Goal: Register for event/course

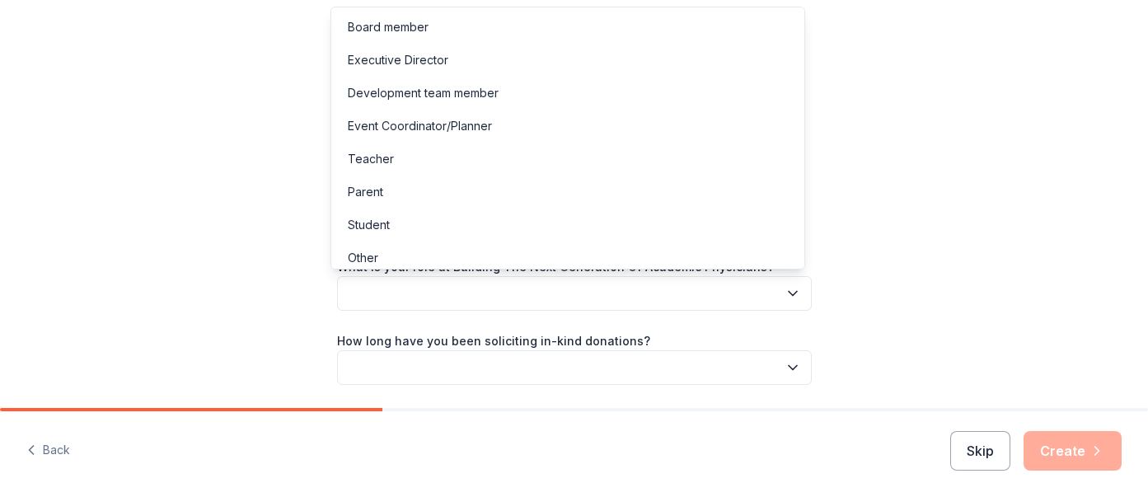
click at [569, 289] on button "button" at bounding box center [574, 293] width 475 height 35
click at [504, 28] on div "Board member" at bounding box center [568, 27] width 466 height 33
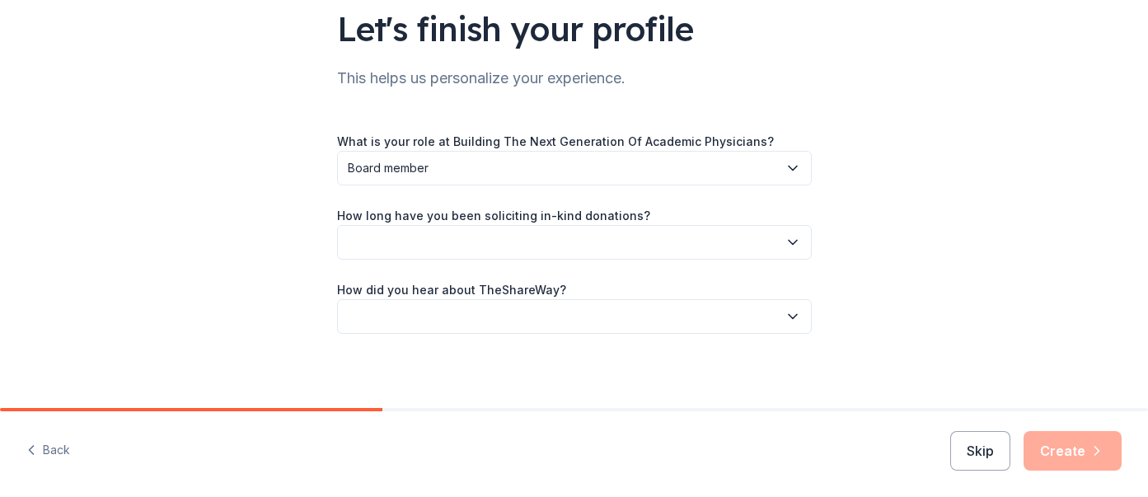
scroll to position [130, 0]
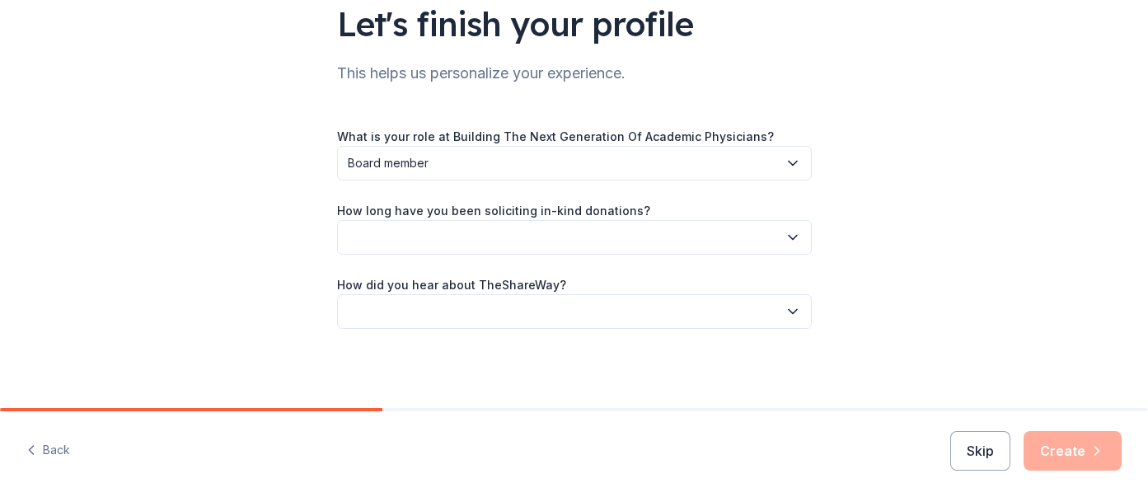
click at [508, 237] on button "button" at bounding box center [574, 237] width 475 height 35
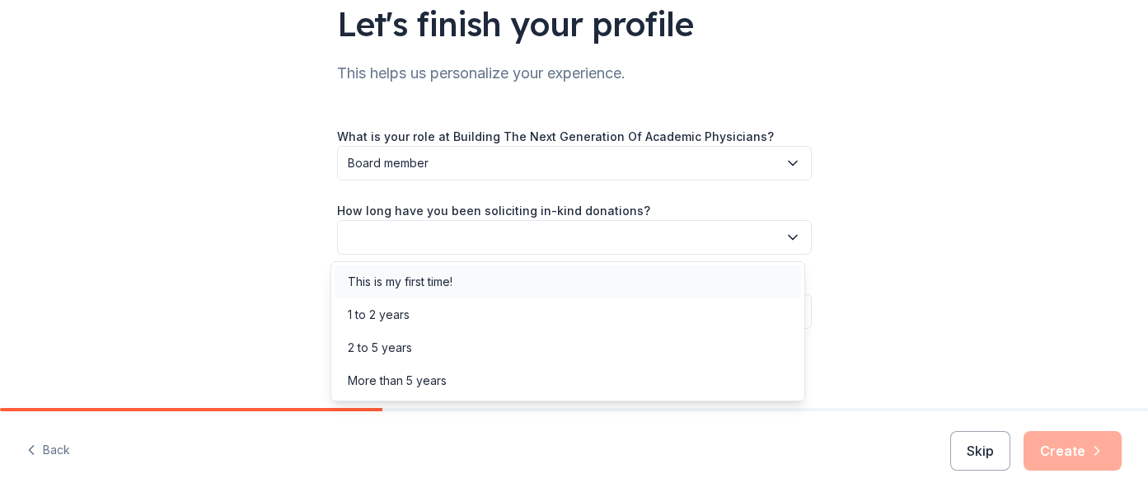
click at [497, 287] on div "This is my first time!" at bounding box center [568, 281] width 466 height 33
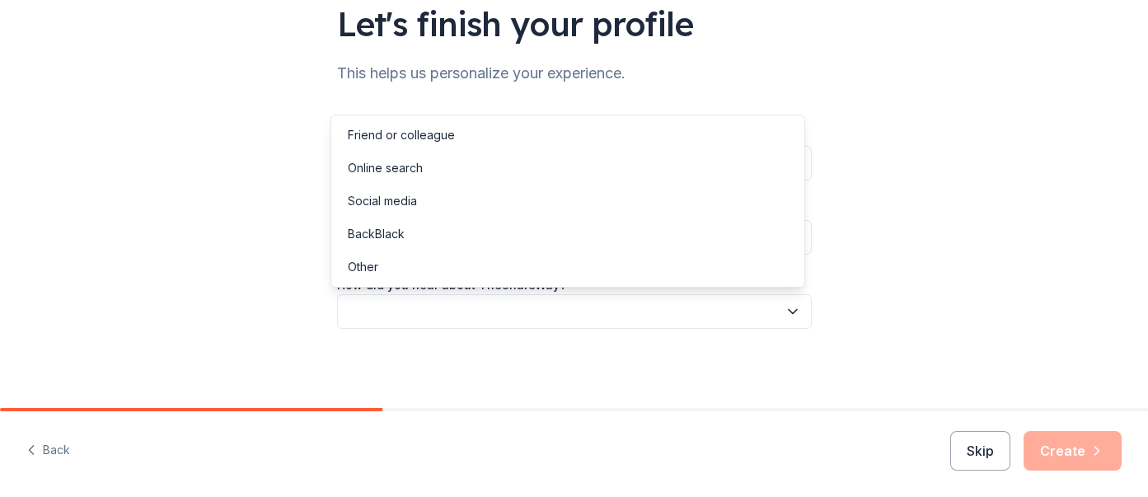
click at [490, 305] on button "button" at bounding box center [574, 311] width 475 height 35
click at [488, 137] on div "Friend or colleague" at bounding box center [568, 135] width 466 height 33
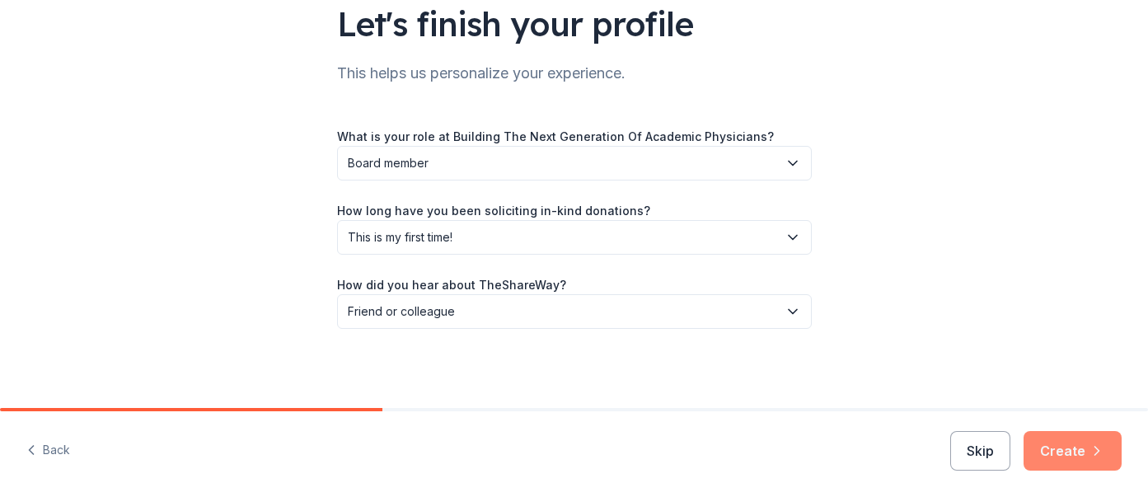
click at [1066, 451] on button "Create" at bounding box center [1072, 451] width 98 height 40
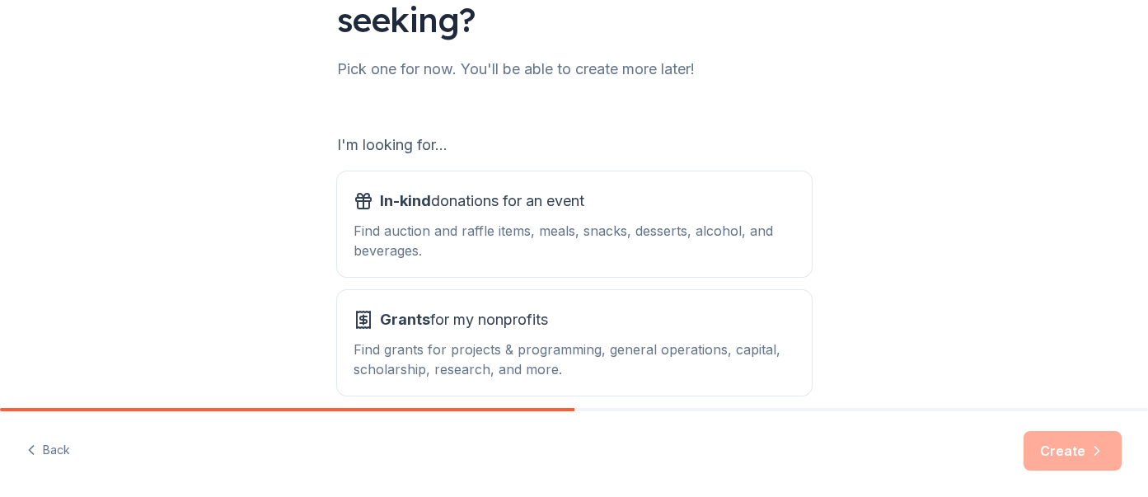
scroll to position [257, 0]
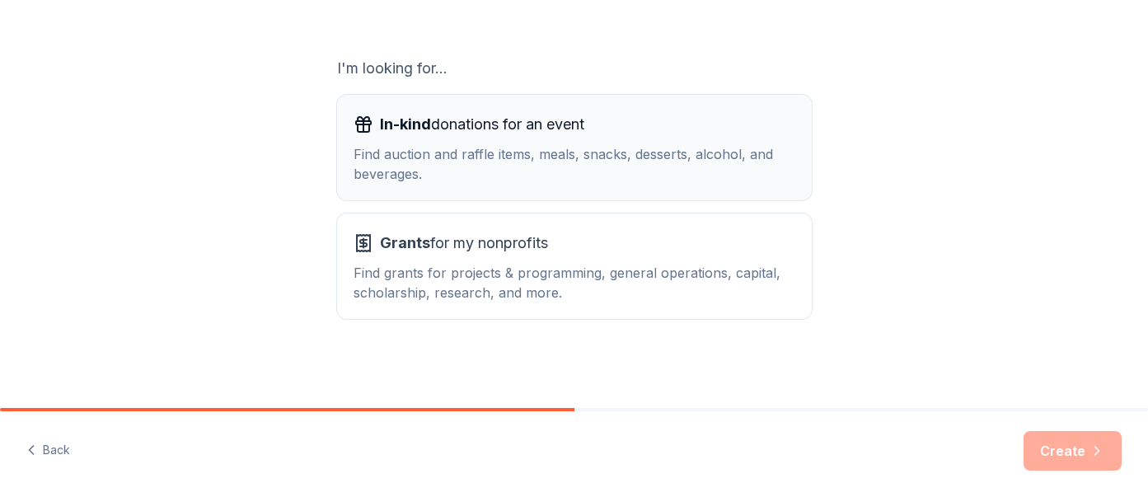
click at [593, 161] on div "Find auction and raffle items, meals, snacks, desserts, alcohol, and beverages." at bounding box center [575, 164] width 442 height 40
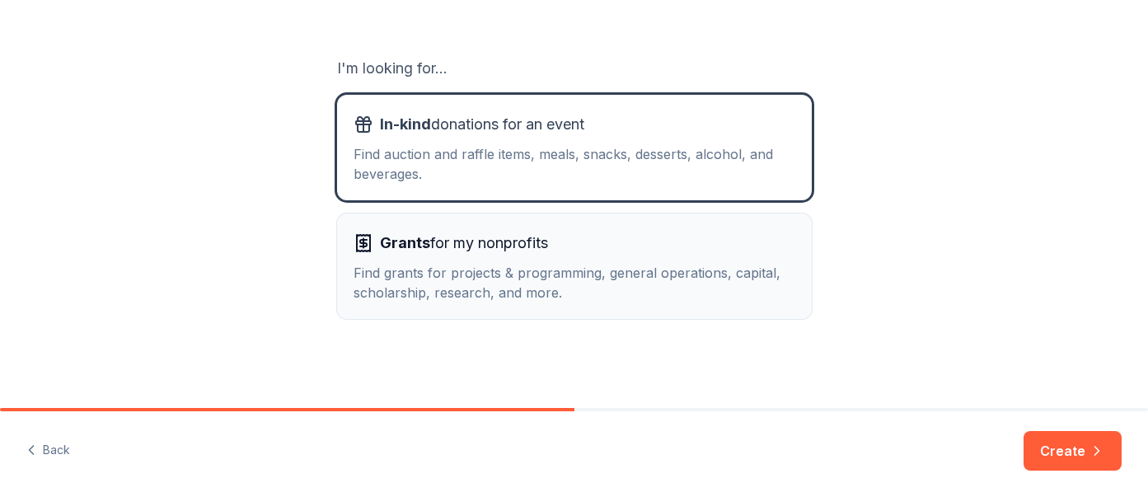
click at [585, 265] on div "Find grants for projects & programming, general operations, capital, scholarshi…" at bounding box center [575, 283] width 442 height 40
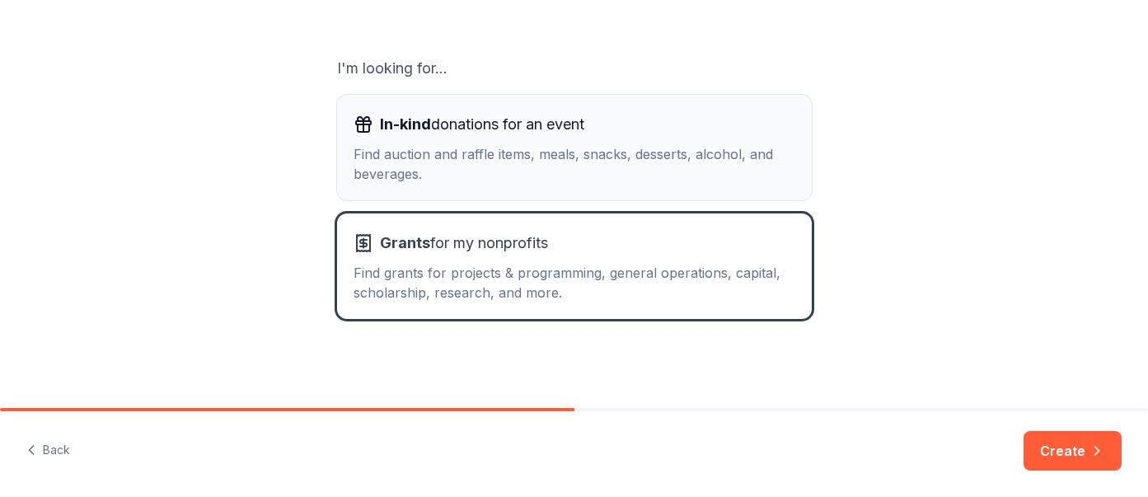
click at [588, 180] on div "Find auction and raffle items, meals, snacks, desserts, alcohol, and beverages." at bounding box center [575, 164] width 442 height 40
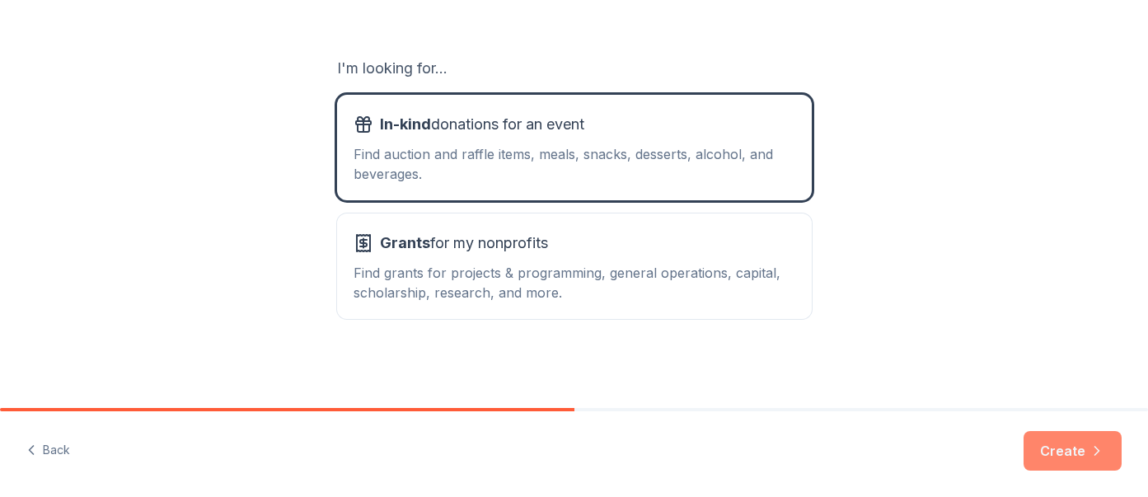
click at [1061, 444] on button "Create" at bounding box center [1072, 451] width 98 height 40
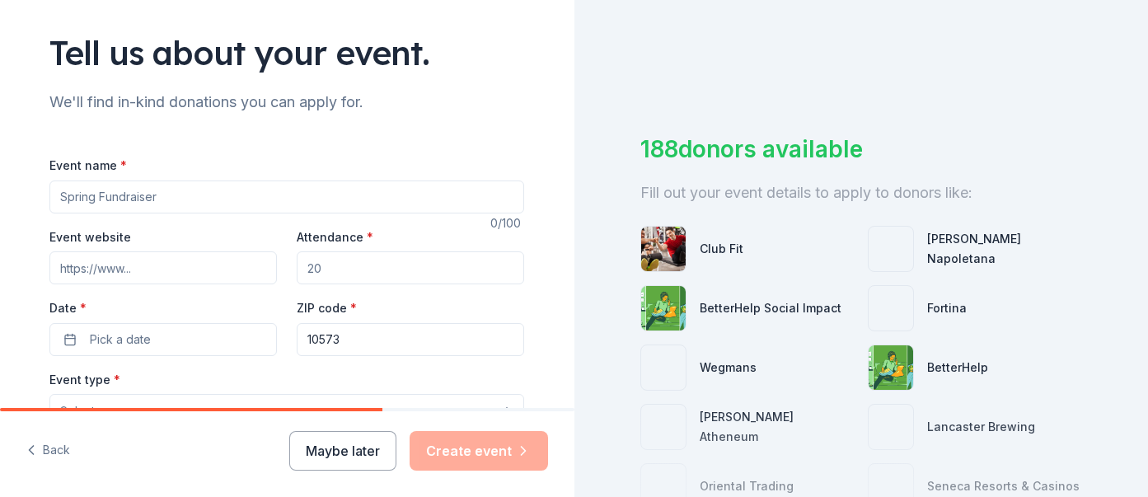
scroll to position [164, 0]
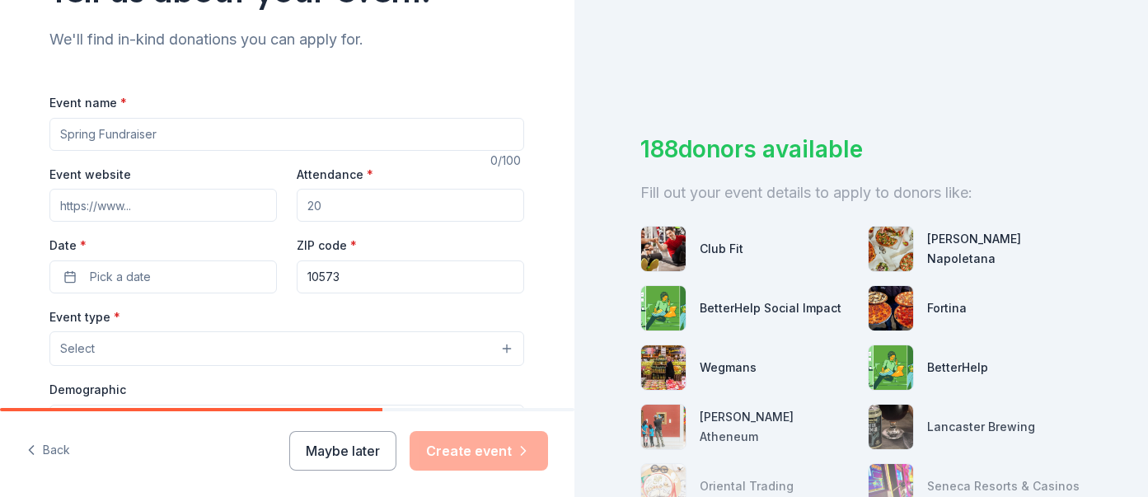
drag, startPoint x: 181, startPoint y: 139, endPoint x: 35, endPoint y: 134, distance: 145.9
click at [35, 134] on div "Tell us about your event. We'll find in-kind donations you can apply for. Event…" at bounding box center [286, 384] width 527 height 1097
drag, startPoint x: 145, startPoint y: 127, endPoint x: 9, endPoint y: 125, distance: 136.0
click at [9, 125] on div "Tell us about your event. We'll find in-kind donations you can apply for. Event…" at bounding box center [287, 384] width 574 height 1097
click at [162, 121] on input "Event name *" at bounding box center [286, 134] width 475 height 33
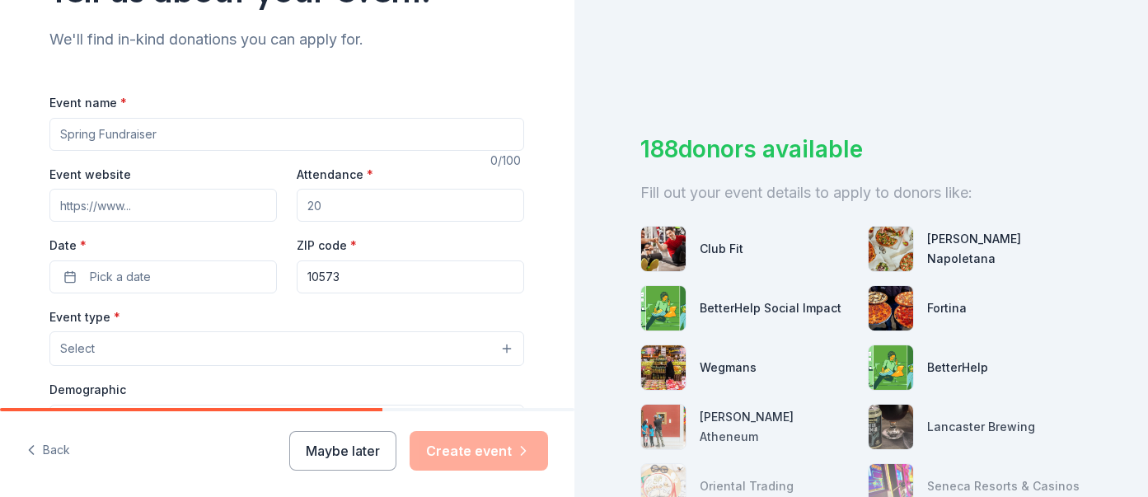
drag, startPoint x: 179, startPoint y: 135, endPoint x: 8, endPoint y: 141, distance: 170.7
click at [0, 146] on div "Tell us about your event. We'll find in-kind donations you can apply for. Event…" at bounding box center [287, 384] width 574 height 1097
type input "G"
type input "[DEMOGRAPHIC_DATA] Health Workforce Conference"
click at [93, 206] on input "Event website" at bounding box center [162, 205] width 227 height 33
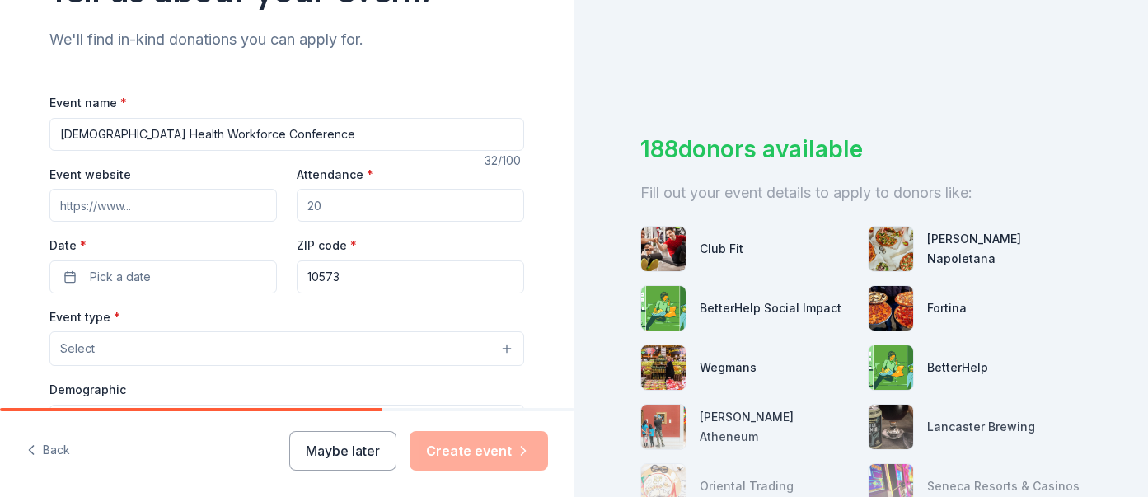
paste input "[URL][DOMAIN_NAME]"
type input "[URL][DOMAIN_NAME]"
click at [339, 205] on input "Attendance *" at bounding box center [410, 205] width 227 height 33
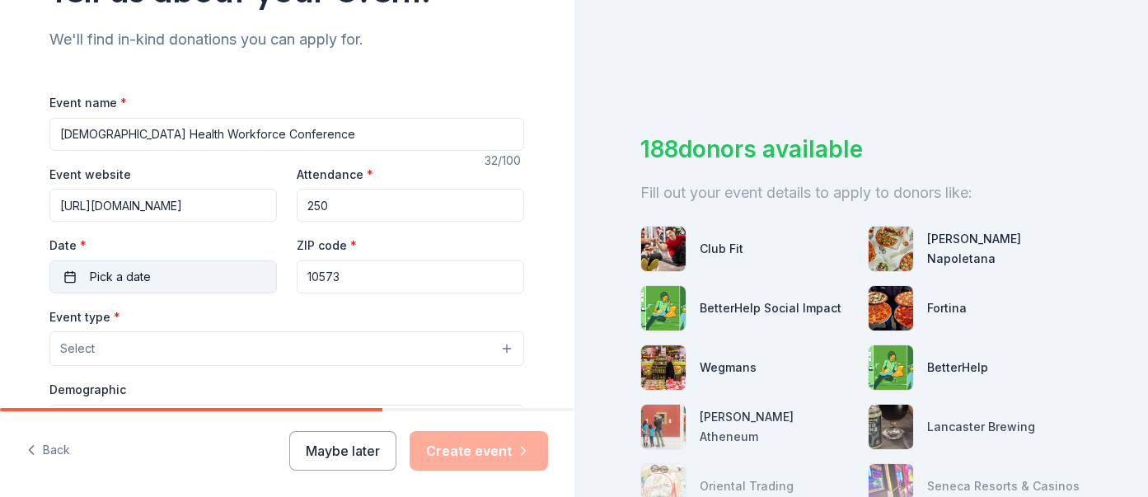
type input "250"
click at [217, 278] on button "Pick a date" at bounding box center [162, 276] width 227 height 33
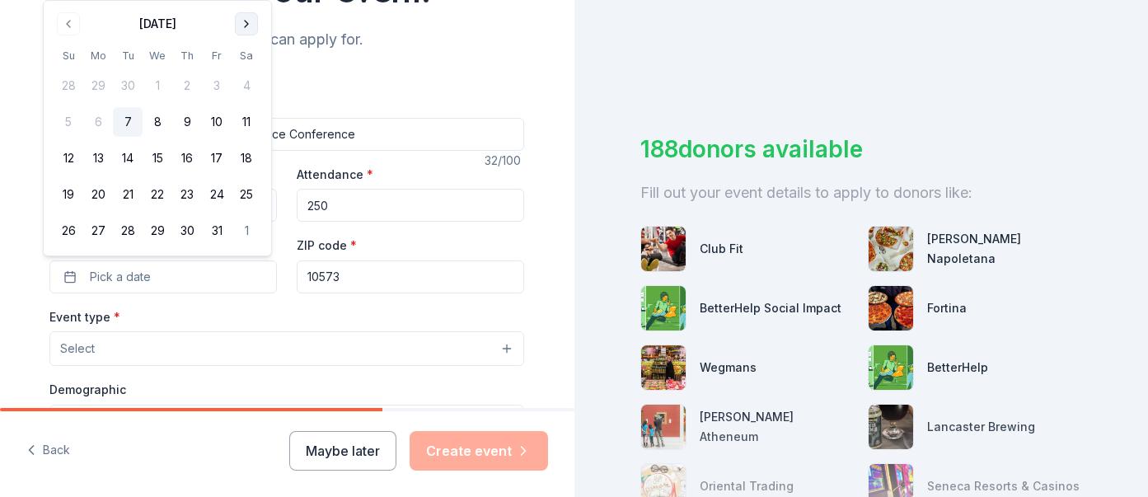
click at [251, 24] on button "Go to next month" at bounding box center [246, 23] width 23 height 23
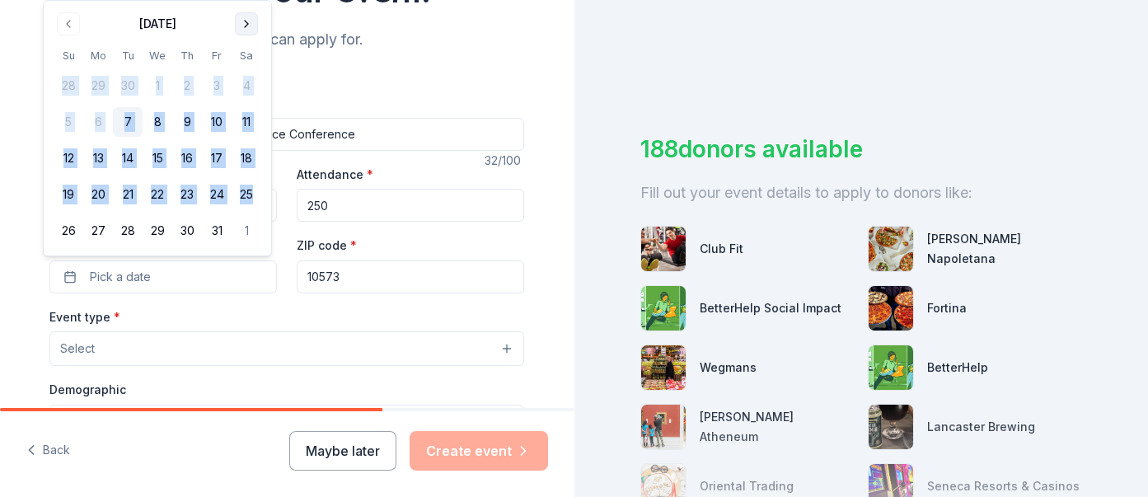
click at [251, 47] on th "Sa" at bounding box center [247, 55] width 30 height 17
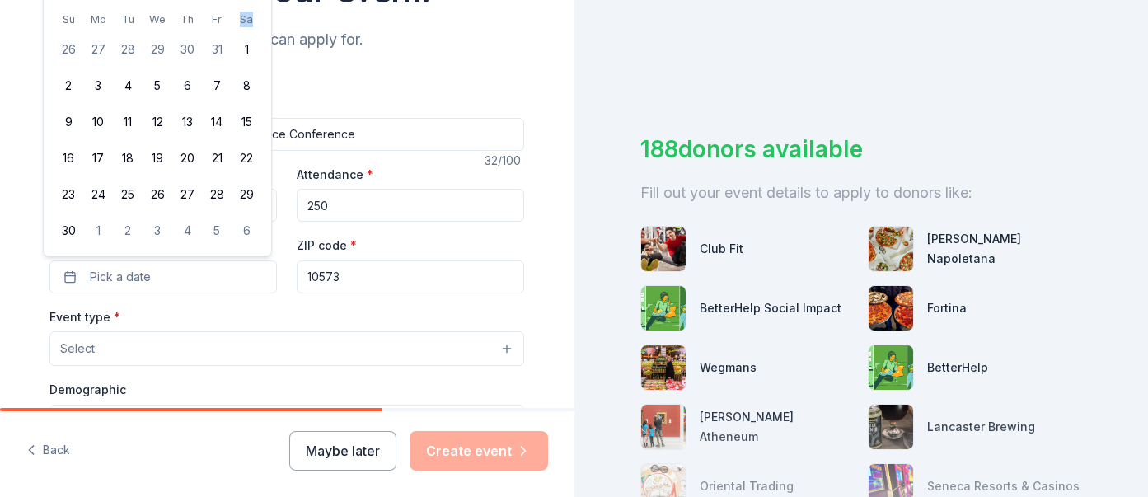
click at [251, 24] on th "Sa" at bounding box center [247, 19] width 30 height 17
click at [107, 270] on span "Pick a date" at bounding box center [120, 277] width 61 height 20
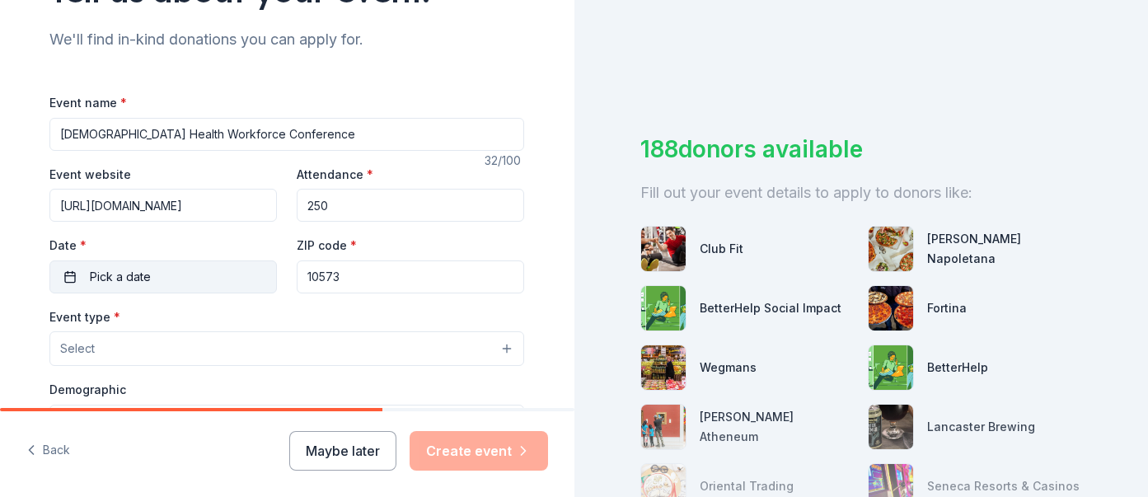
click at [123, 274] on span "Pick a date" at bounding box center [120, 277] width 61 height 20
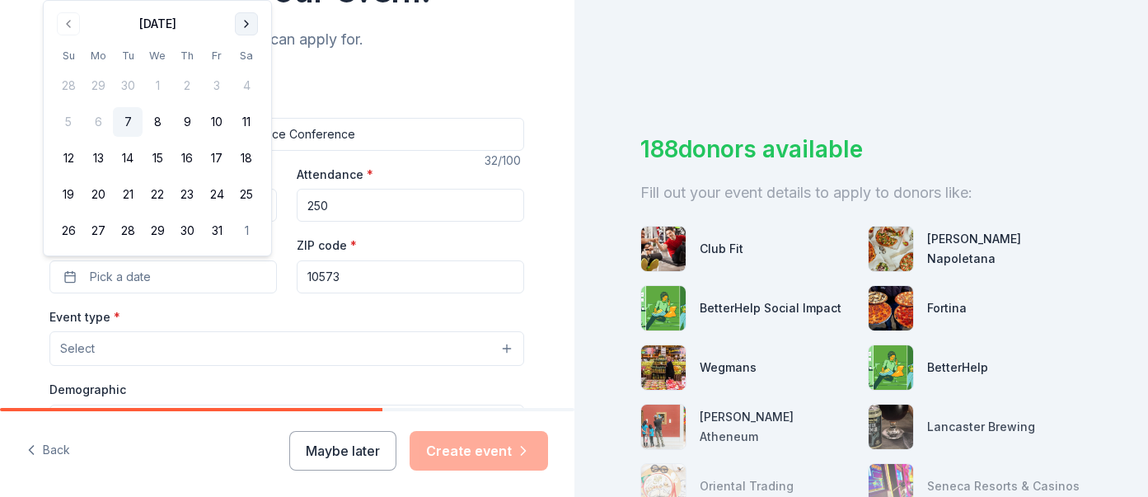
click at [240, 21] on button "Go to next month" at bounding box center [246, 23] width 23 height 23
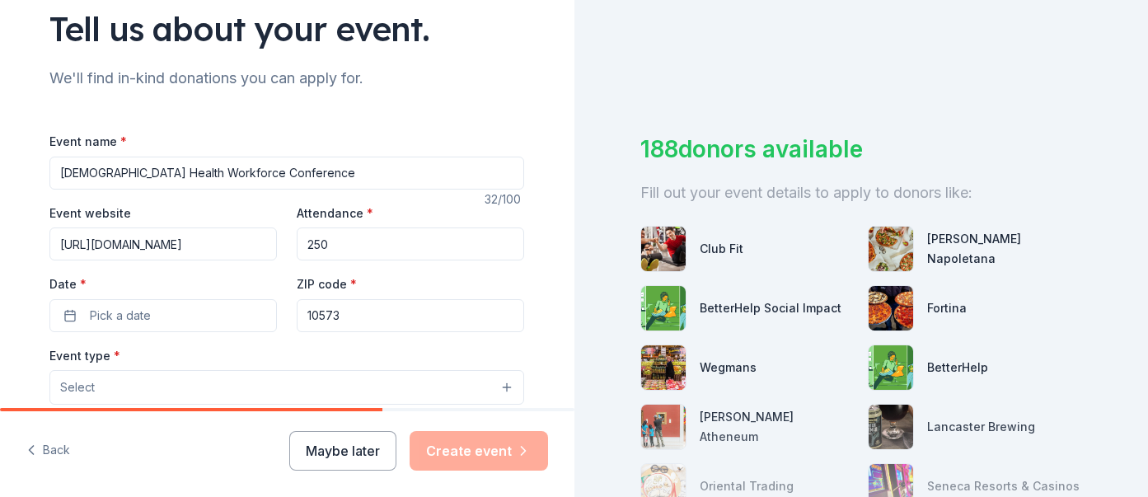
scroll to position [123, 0]
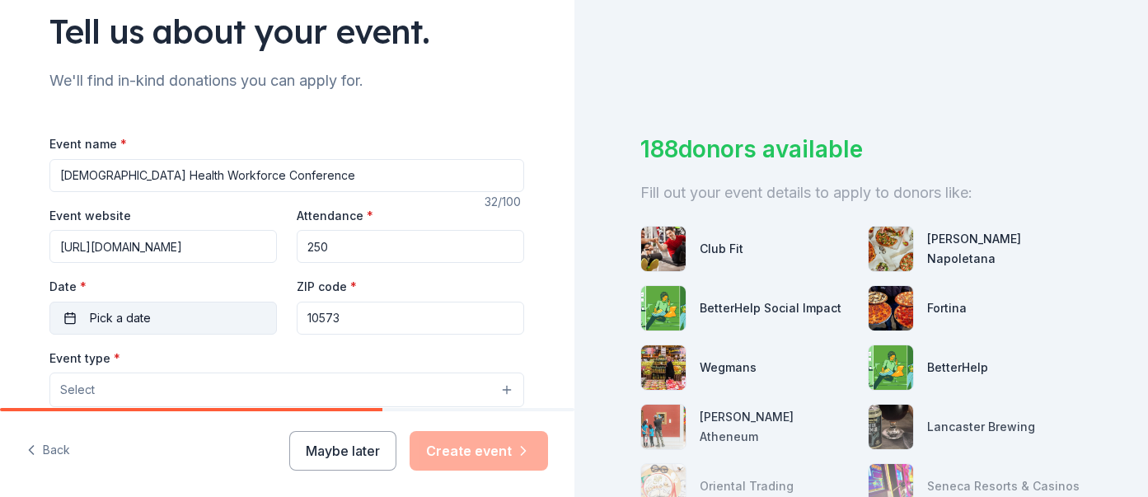
click at [188, 321] on button "Pick a date" at bounding box center [162, 318] width 227 height 33
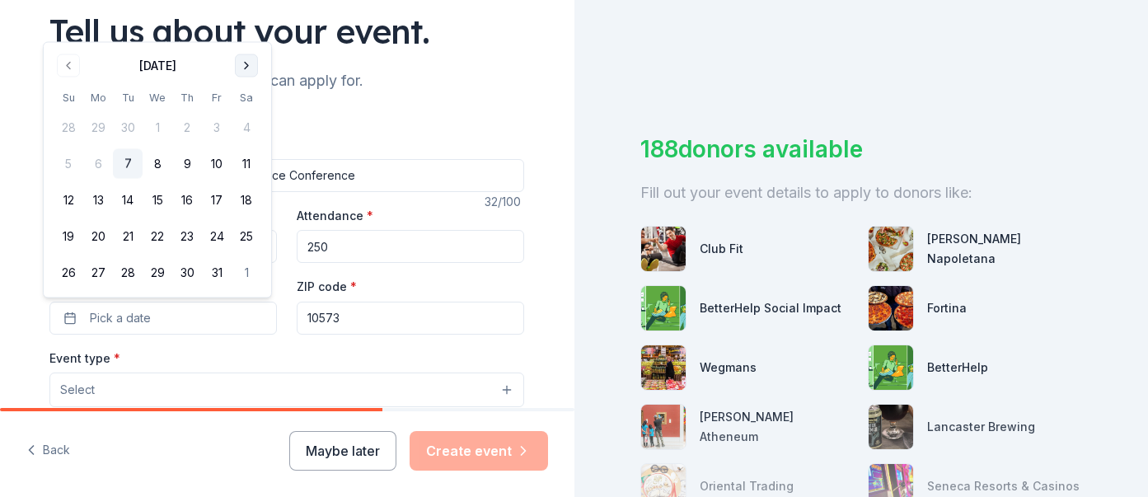
click at [247, 62] on button "Go to next month" at bounding box center [246, 65] width 23 height 23
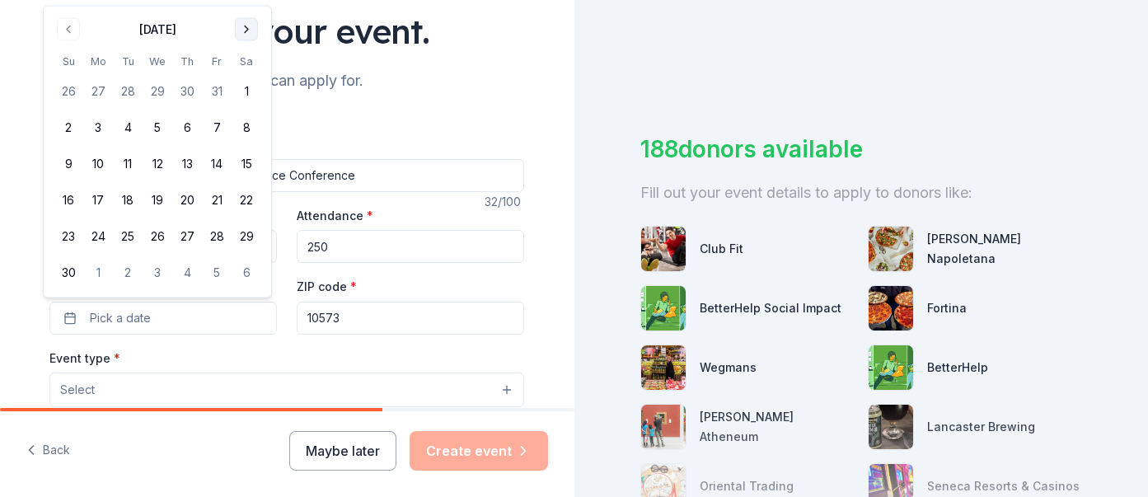
click at [248, 37] on button "Go to next month" at bounding box center [246, 29] width 23 height 23
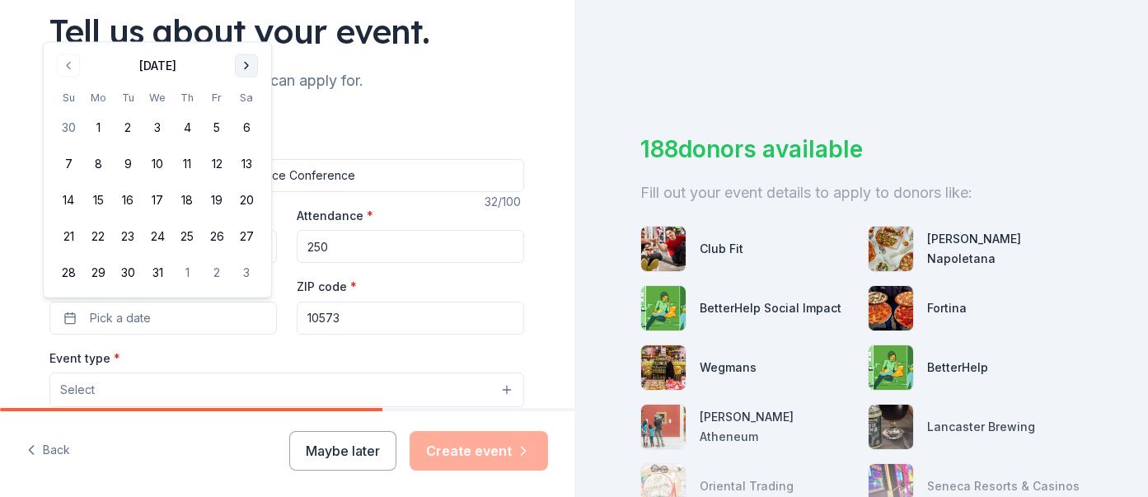
click at [250, 72] on button "Go to next month" at bounding box center [246, 65] width 23 height 23
click at [249, 68] on button "Go to next month" at bounding box center [246, 65] width 23 height 23
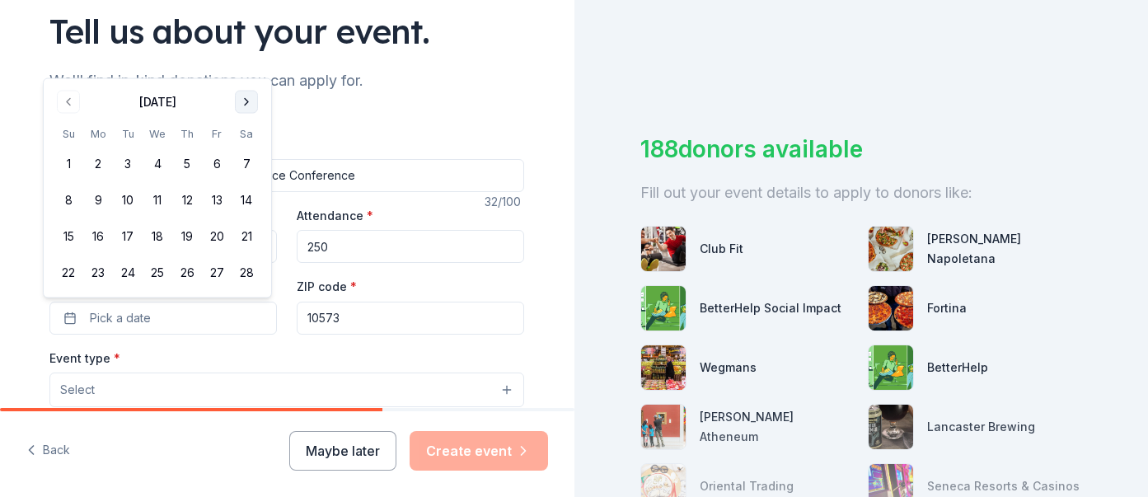
click at [253, 103] on button "Go to next month" at bounding box center [246, 102] width 23 height 23
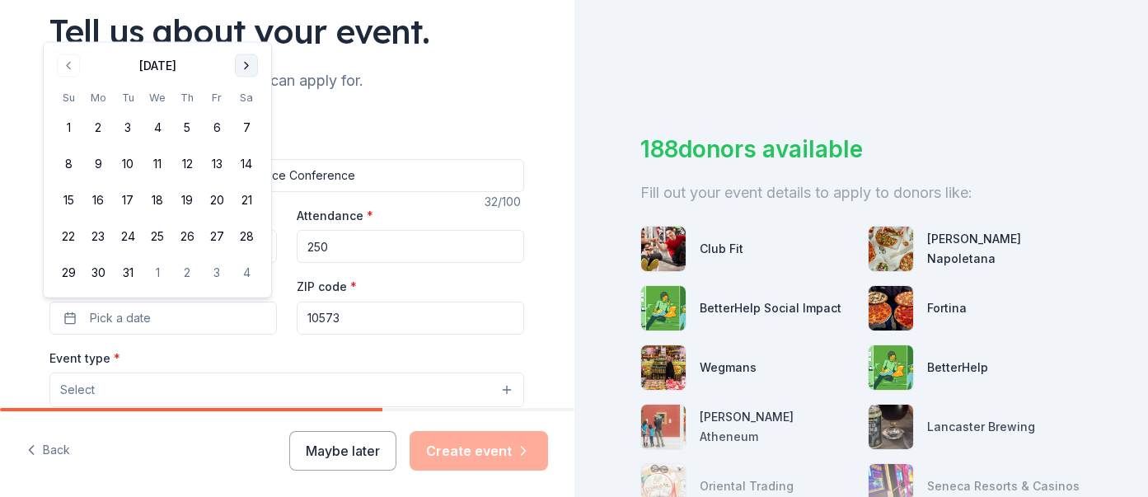
click at [251, 64] on button "Go to next month" at bounding box center [246, 65] width 23 height 23
click at [194, 269] on button "30" at bounding box center [187, 273] width 30 height 30
click at [387, 323] on input "10573" at bounding box center [410, 318] width 227 height 33
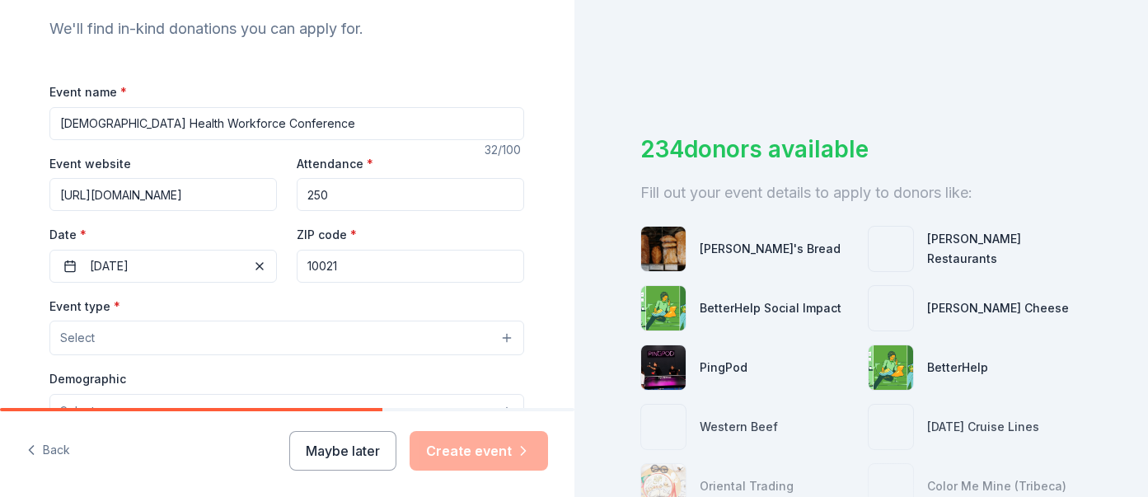
scroll to position [180, 0]
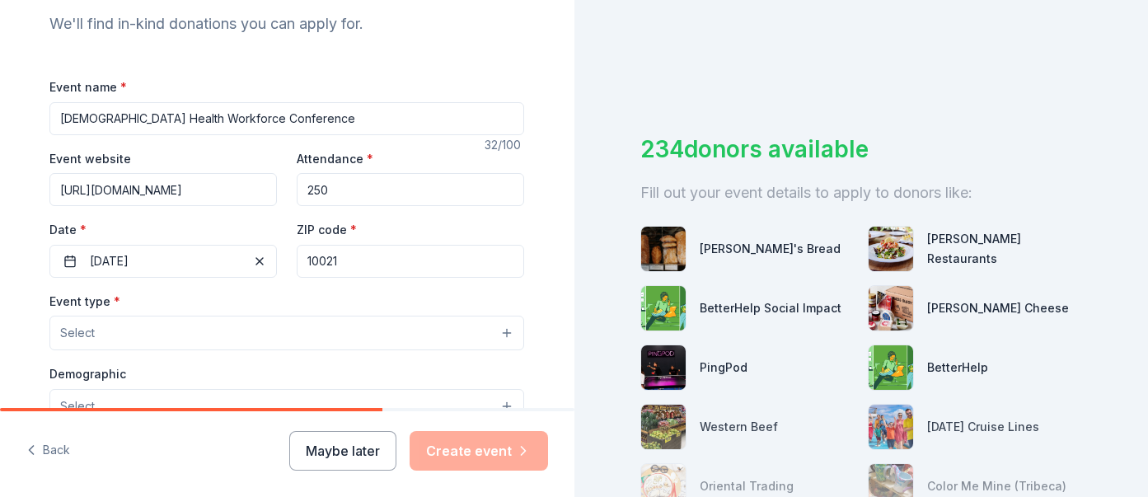
type input "10021"
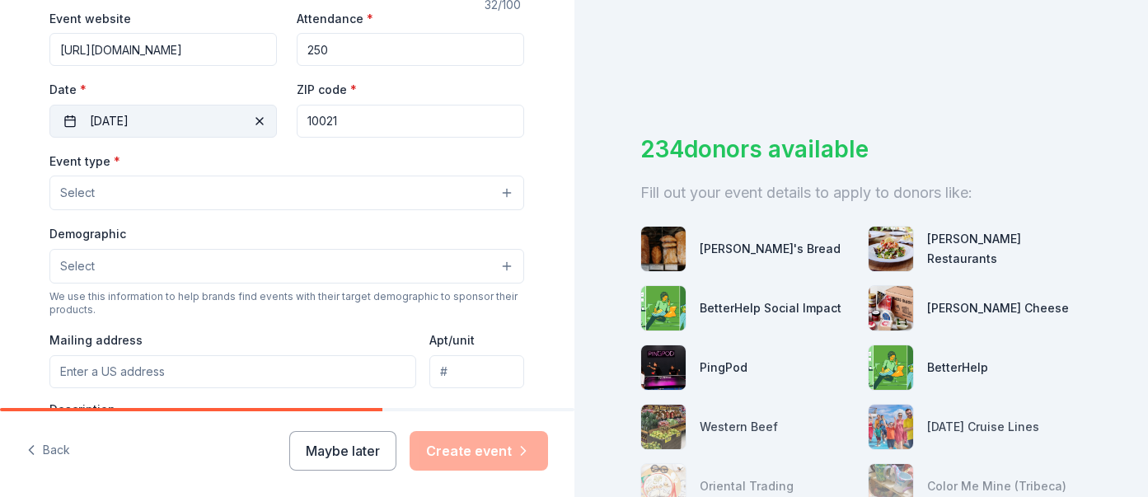
scroll to position [353, 0]
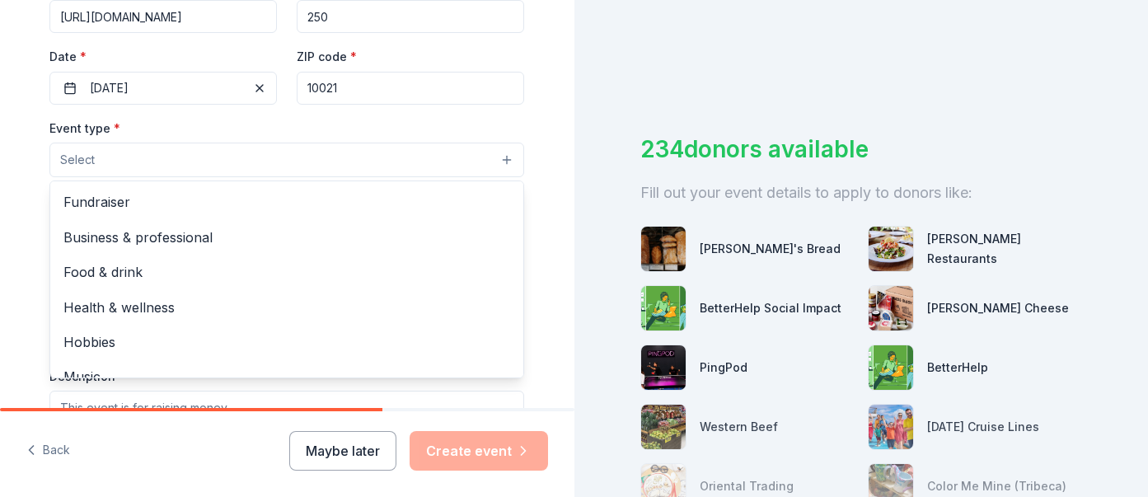
click at [164, 164] on button "Select" at bounding box center [286, 160] width 475 height 35
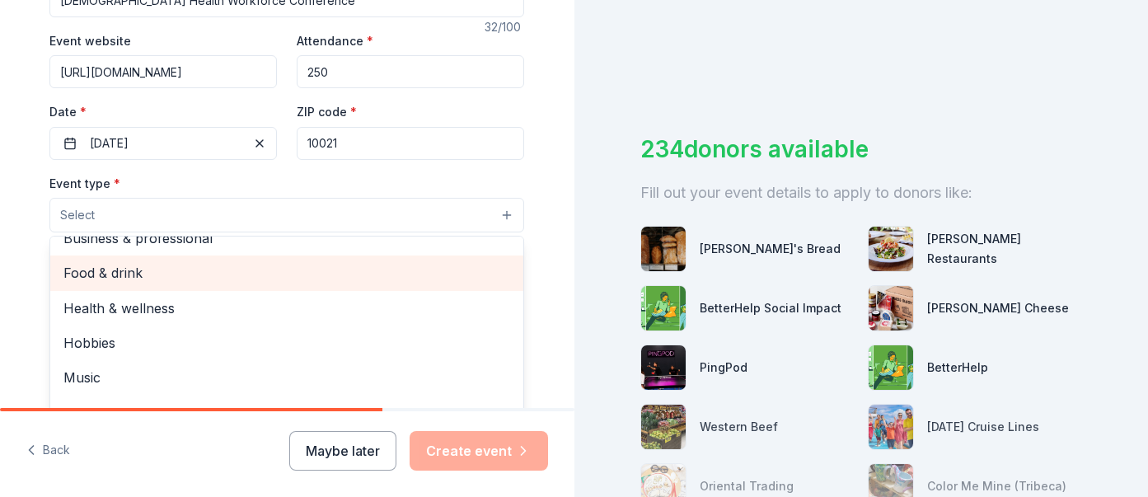
scroll to position [290, 0]
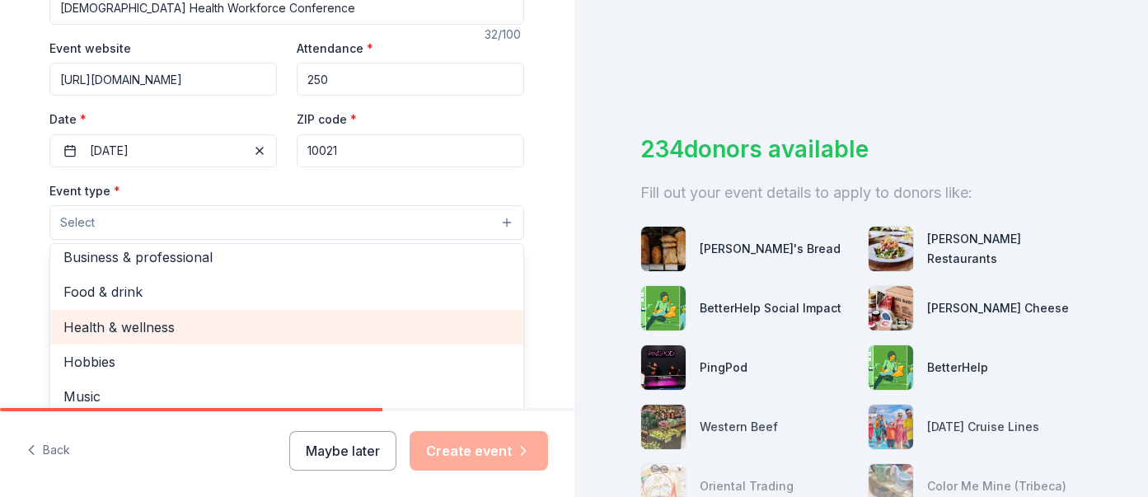
click at [257, 321] on span "Health & wellness" at bounding box center [286, 326] width 447 height 21
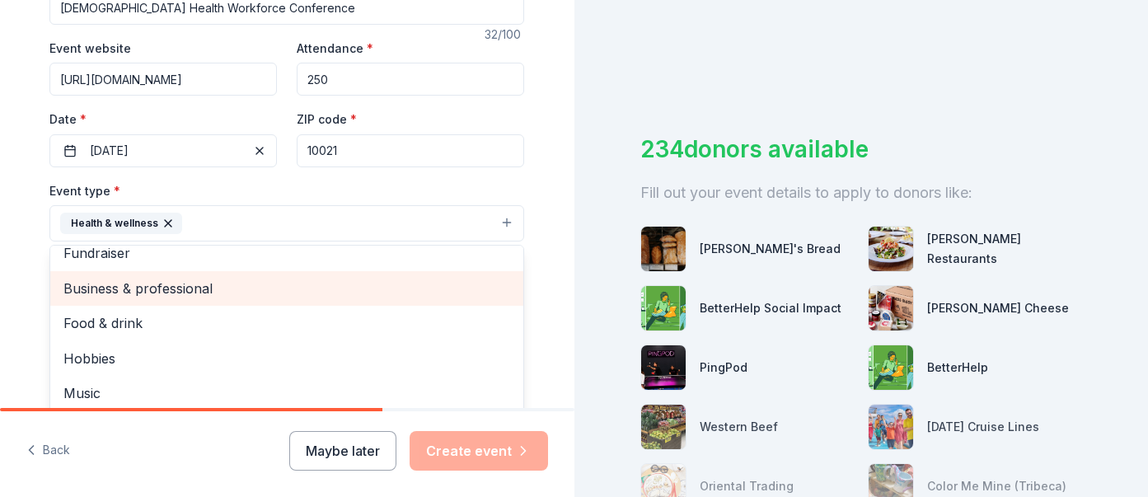
scroll to position [0, 0]
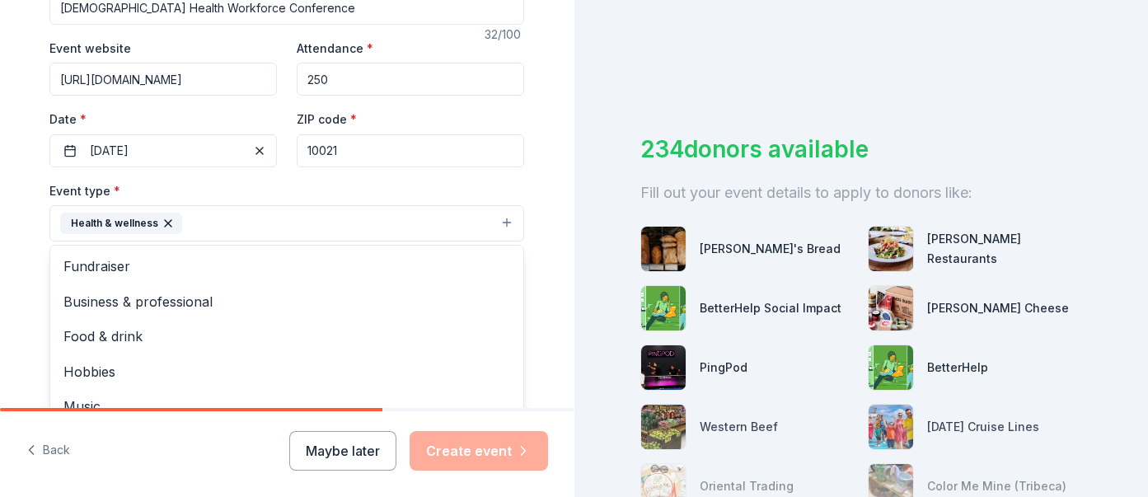
click at [527, 261] on div "Tell us about your event. We'll find in-kind donations you can apply for. Event…" at bounding box center [286, 259] width 527 height 1098
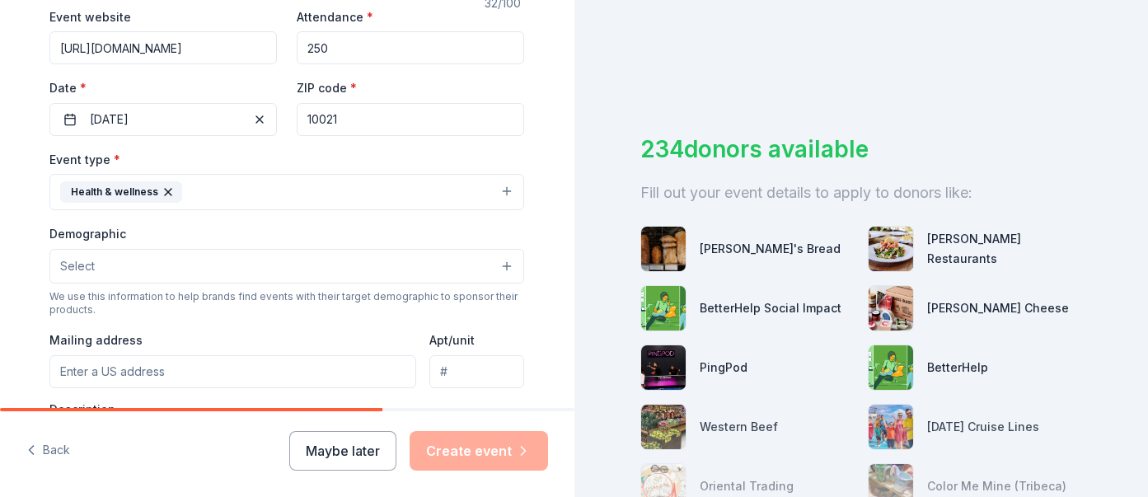
scroll to position [384, 0]
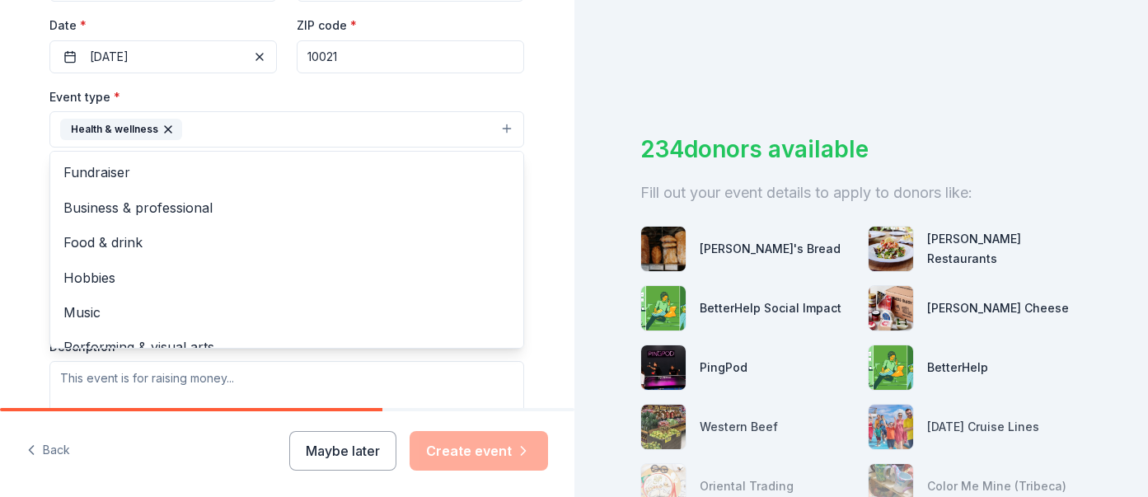
click at [499, 130] on button "Health & wellness" at bounding box center [286, 129] width 475 height 36
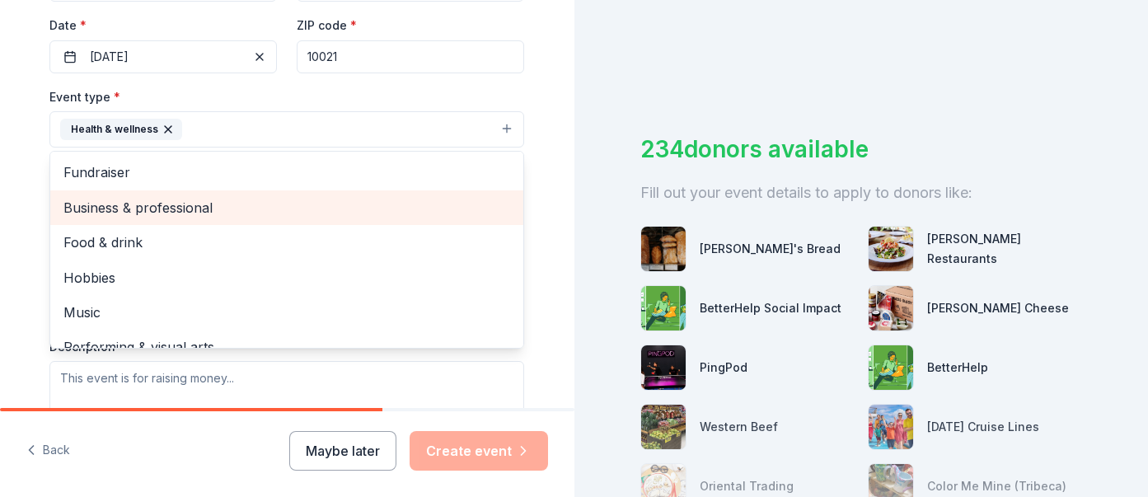
click at [304, 218] on span "Business & professional" at bounding box center [286, 207] width 447 height 21
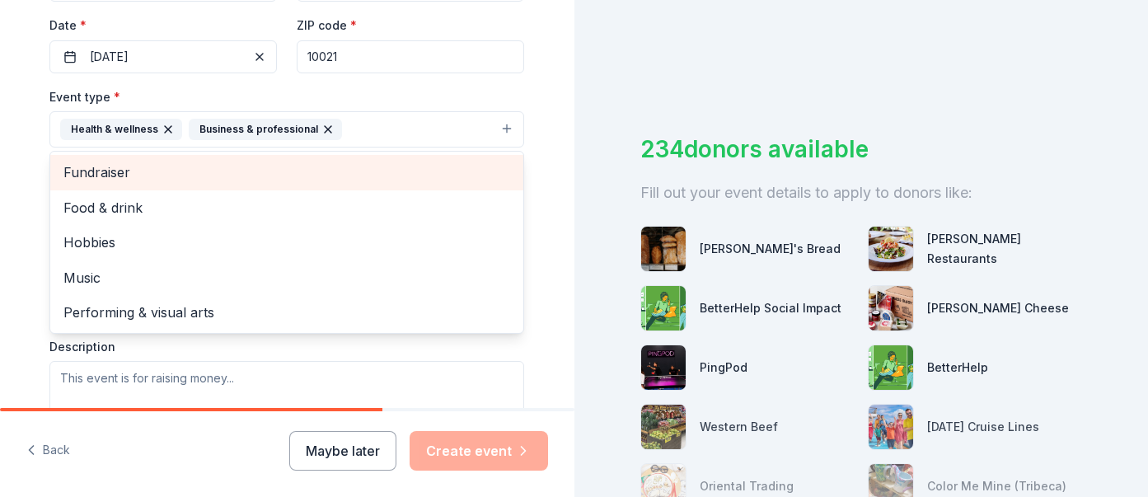
click at [302, 176] on span "Fundraiser" at bounding box center [286, 172] width 447 height 21
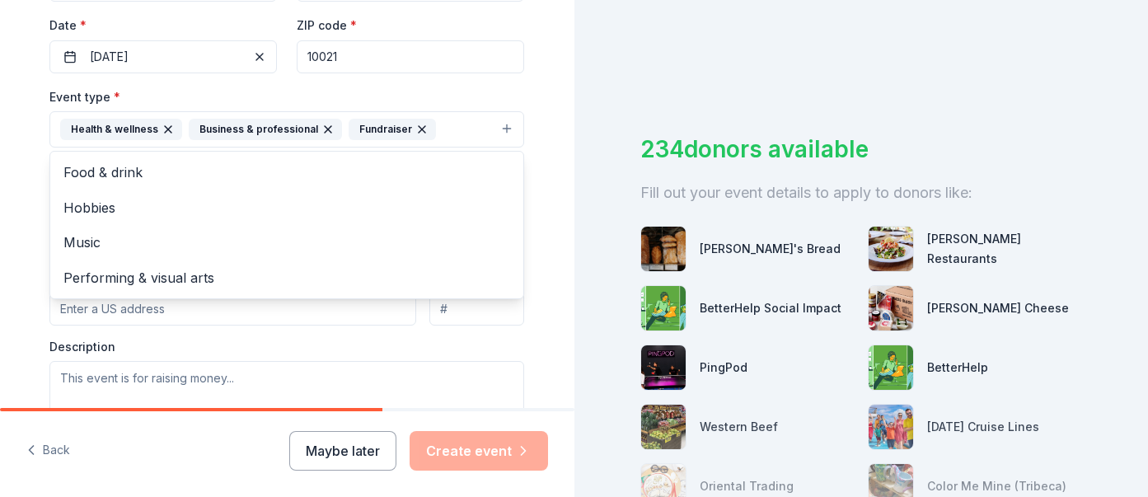
click at [556, 199] on div "Tell us about your event. We'll find in-kind donations you can apply for. Event…" at bounding box center [287, 165] width 574 height 1098
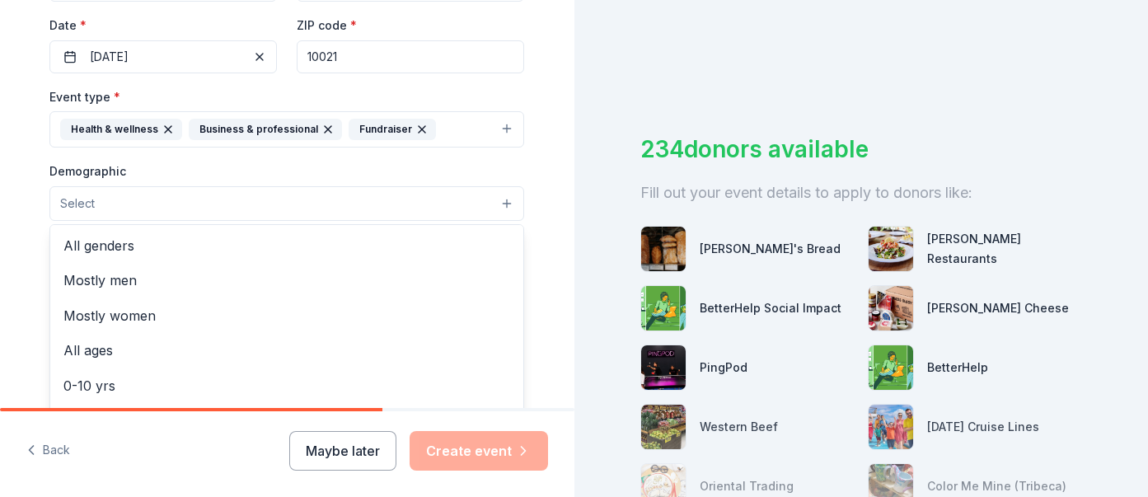
click at [332, 208] on button "Select" at bounding box center [286, 203] width 475 height 35
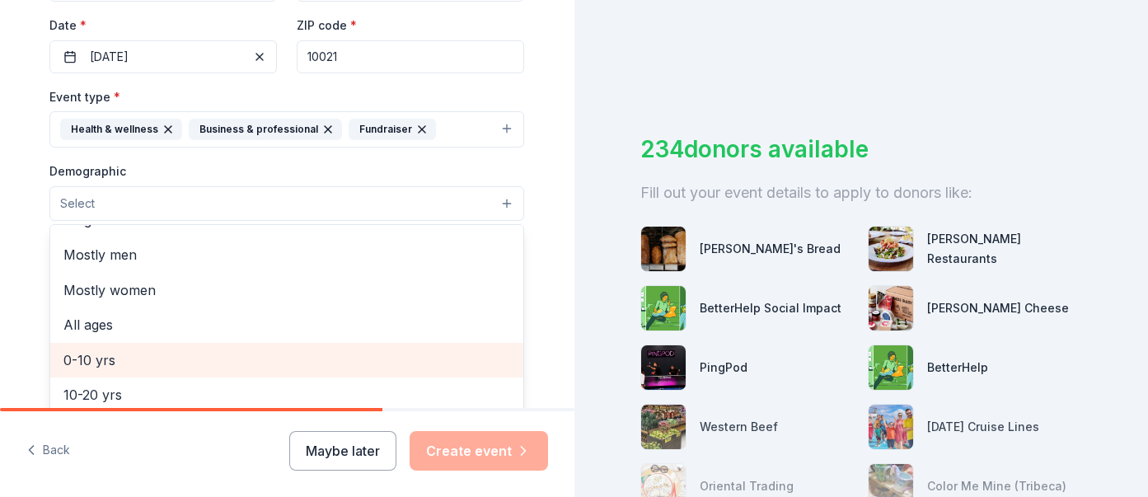
scroll to position [0, 0]
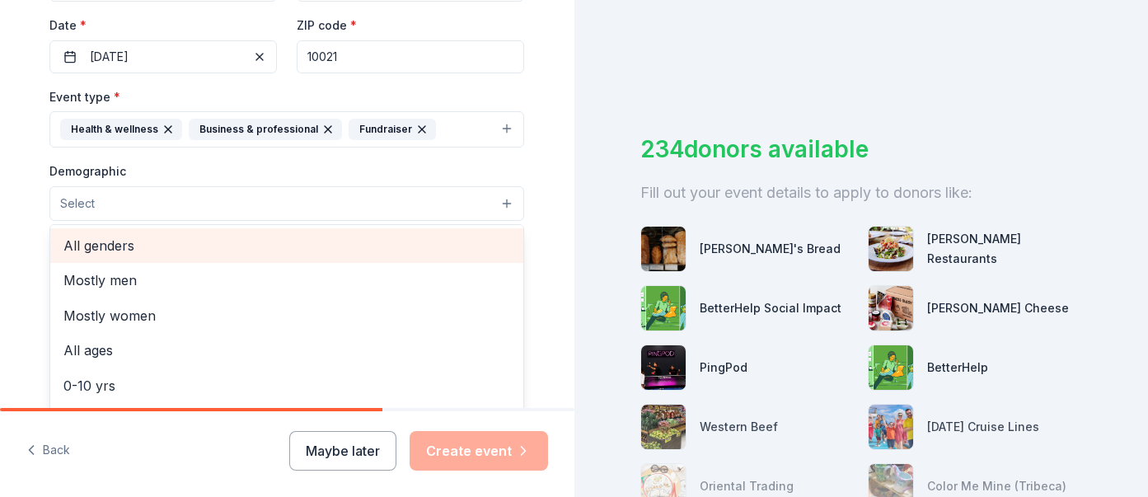
click at [304, 244] on span "All genders" at bounding box center [286, 245] width 447 height 21
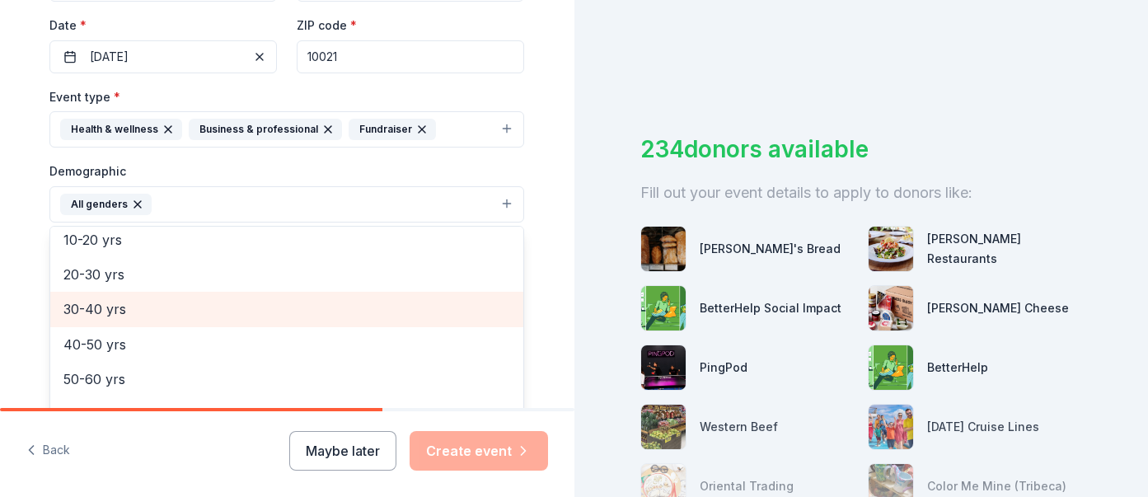
scroll to position [153, 0]
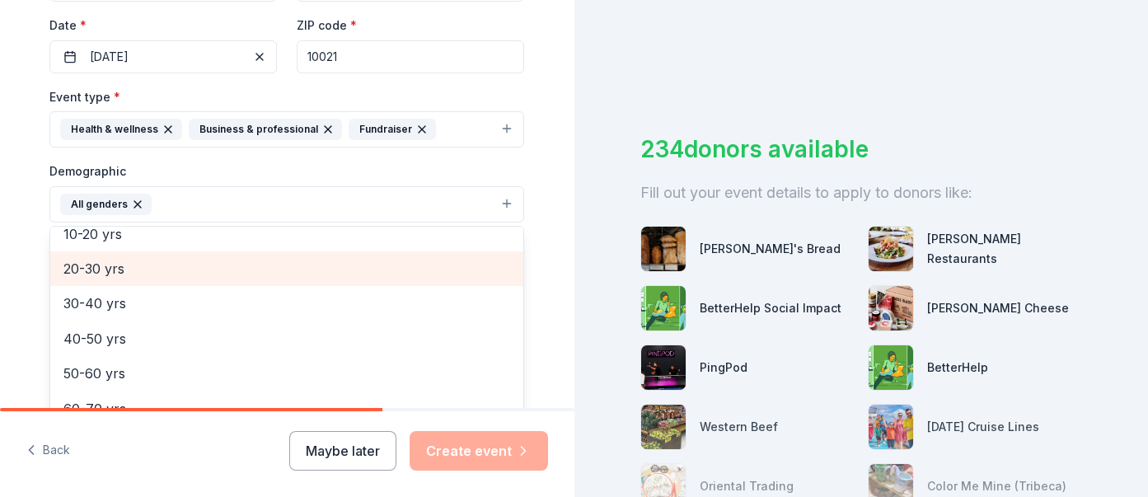
click at [297, 268] on span "20-30 yrs" at bounding box center [286, 268] width 447 height 21
click at [297, 268] on span "30-40 yrs" at bounding box center [286, 268] width 447 height 21
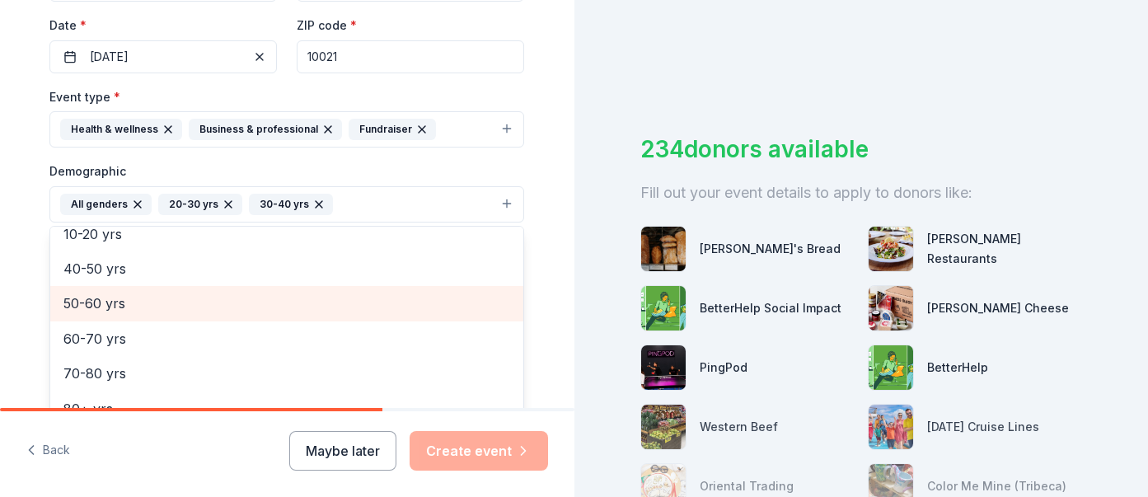
click at [295, 283] on div "40-50 yrs" at bounding box center [286, 268] width 473 height 35
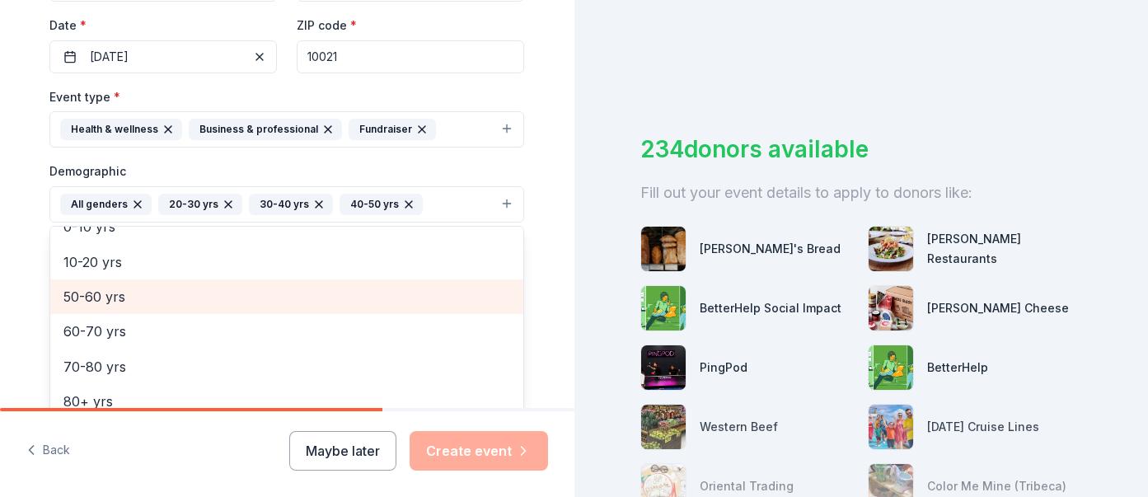
scroll to position [124, 0]
click at [293, 292] on span "50-60 yrs" at bounding box center [286, 297] width 447 height 21
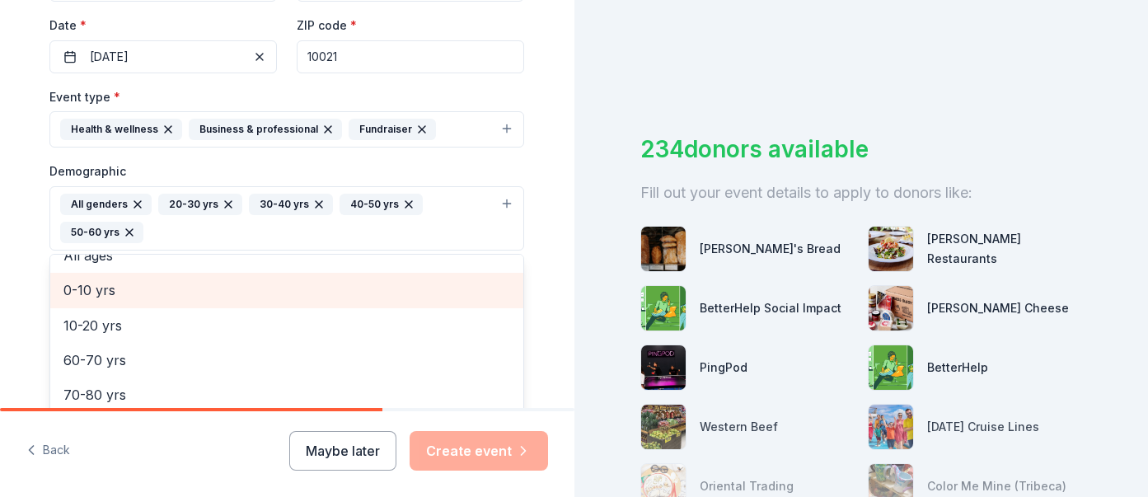
scroll to position [90, 0]
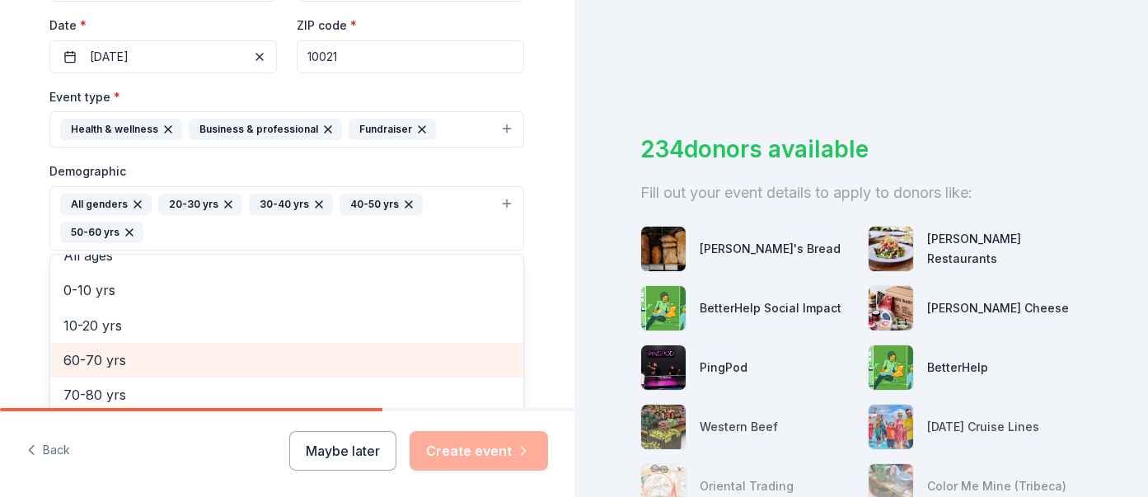
click at [251, 362] on span "60-70 yrs" at bounding box center [286, 359] width 447 height 21
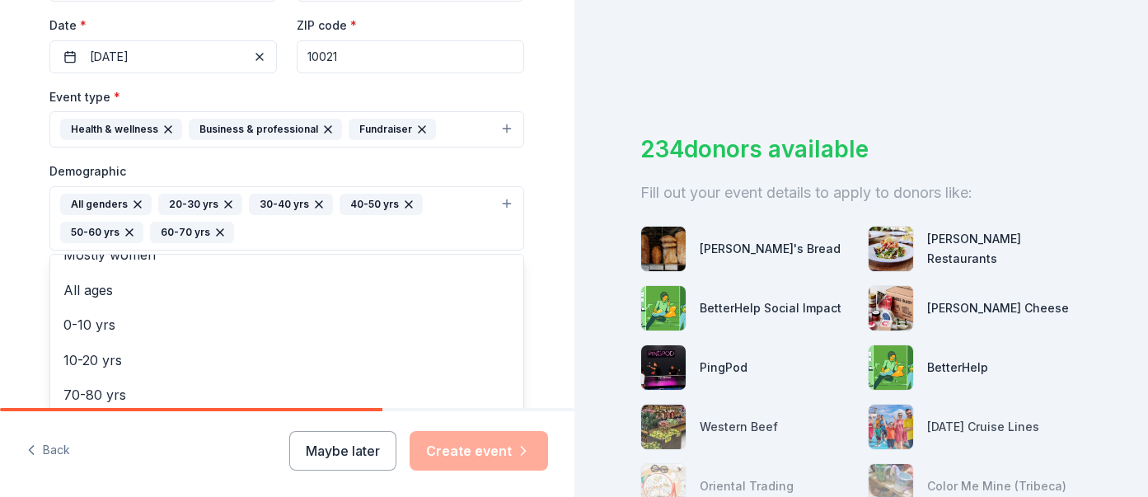
click at [540, 335] on div "Tell us about your event. We'll find in-kind donations you can apply for. Event…" at bounding box center [286, 180] width 527 height 1128
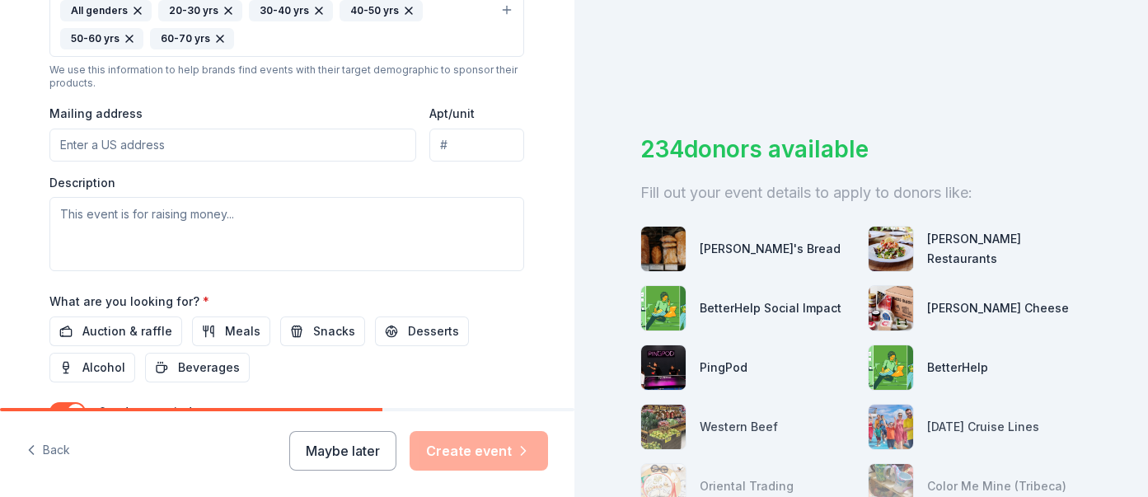
scroll to position [620, 0]
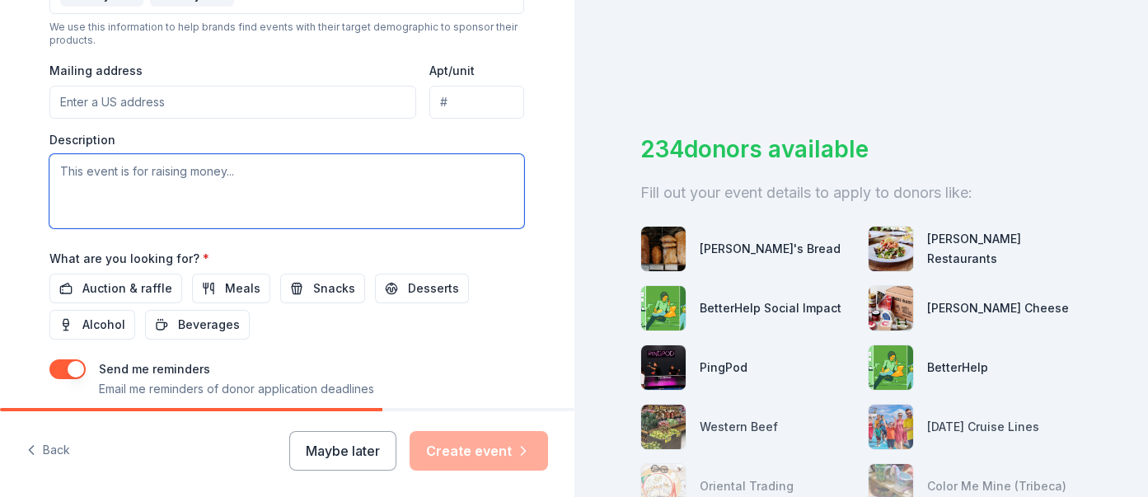
click at [68, 171] on textarea at bounding box center [286, 191] width 475 height 74
paste textarea "annual national [DEMOGRAPHIC_DATA] Health Workforce Conference [[DEMOGRAPHIC_DA…"
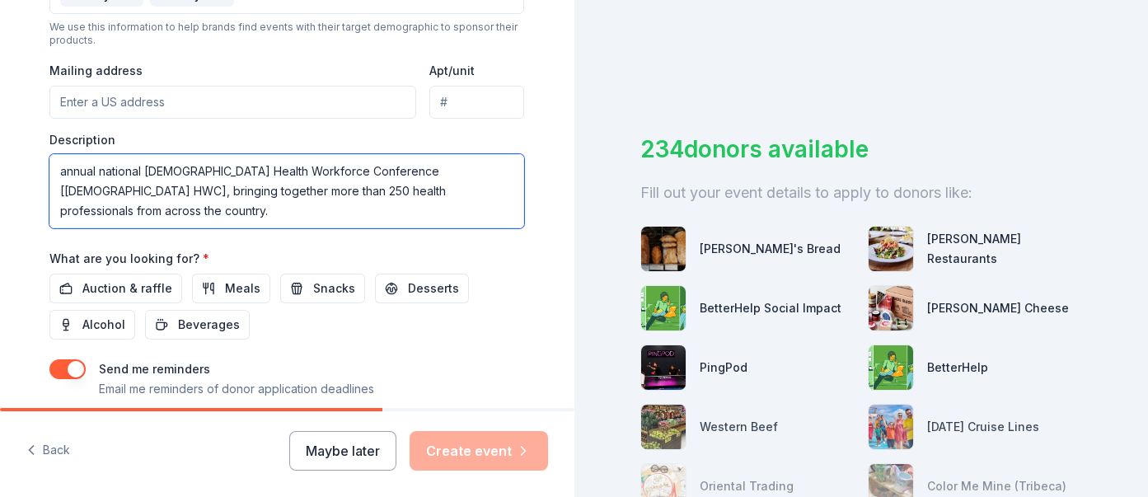
scroll to position [169, 0]
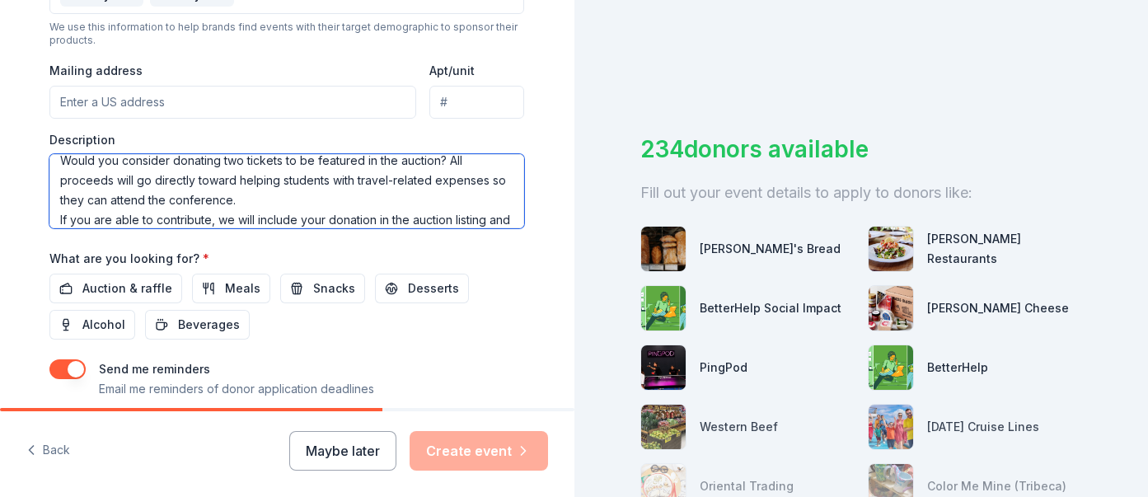
drag, startPoint x: 459, startPoint y: 218, endPoint x: 12, endPoint y: 208, distance: 447.6
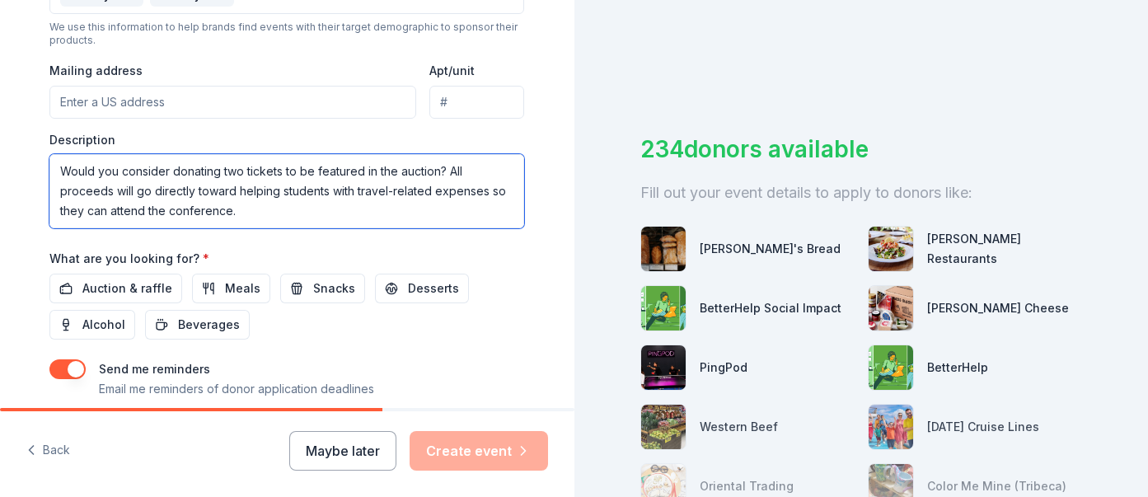
scroll to position [138, 0]
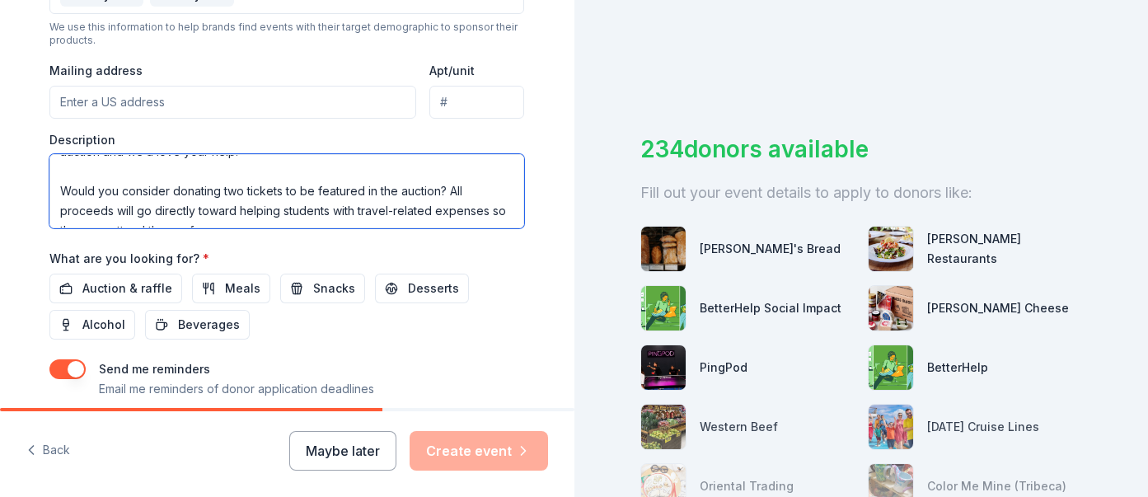
drag, startPoint x: 444, startPoint y: 171, endPoint x: 54, endPoint y: 175, distance: 390.6
click at [54, 175] on textarea "annual national [DEMOGRAPHIC_DATA] Health Workforce Conference [[DEMOGRAPHIC_DA…" at bounding box center [286, 191] width 475 height 74
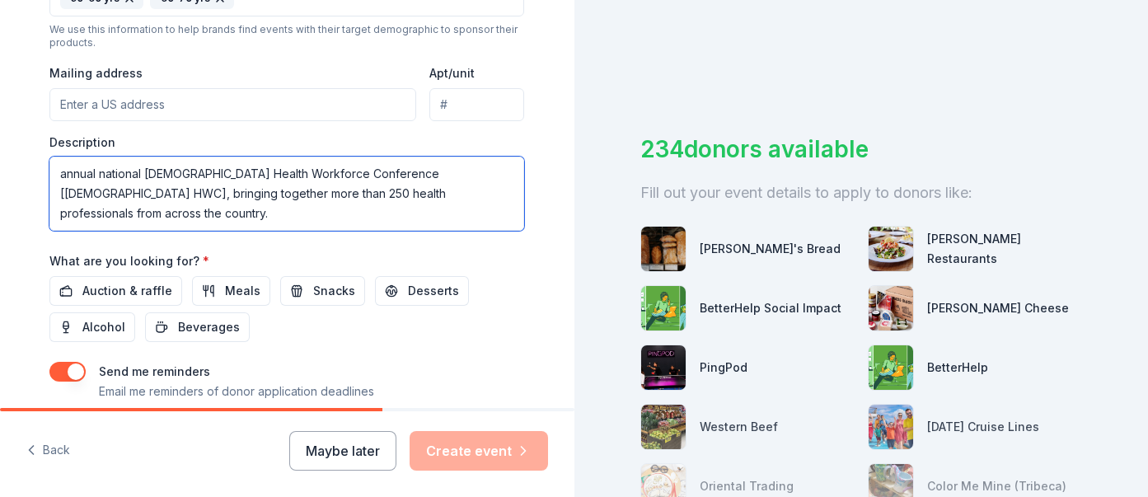
scroll to position [617, 0]
click at [54, 171] on textarea "annual national [DEMOGRAPHIC_DATA] Health Workforce Conference [[DEMOGRAPHIC_DA…" at bounding box center [286, 194] width 475 height 74
click at [433, 176] on textarea "The annual national [DEMOGRAPHIC_DATA] Health Workforce Conference [[DEMOGRAPHI…" at bounding box center [286, 194] width 475 height 74
drag, startPoint x: 482, startPoint y: 173, endPoint x: 356, endPoint y: 166, distance: 126.2
click at [356, 166] on textarea "The annual national [DEMOGRAPHIC_DATA] Health Workforce Conference [[DEMOGRAPHI…" at bounding box center [286, 194] width 475 height 74
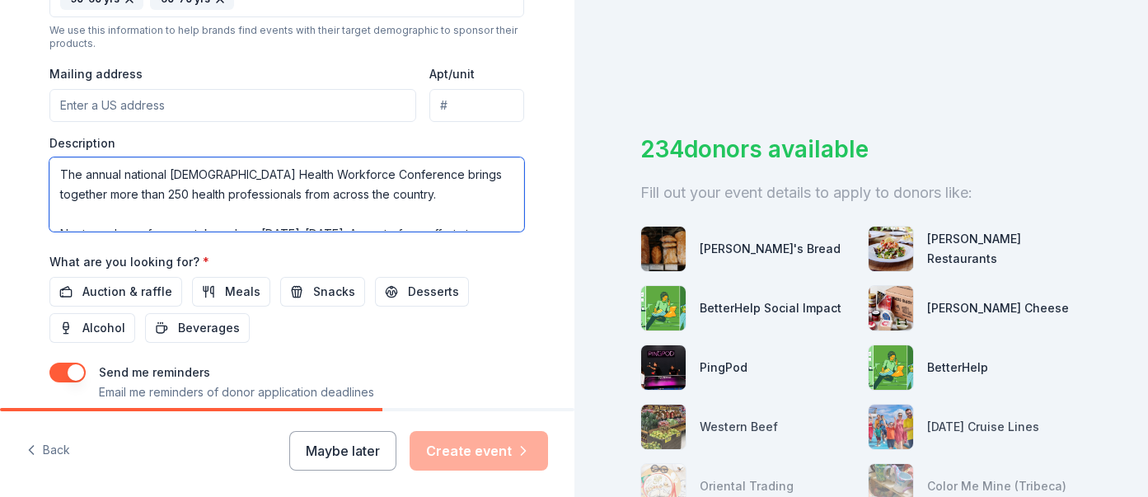
click at [129, 182] on textarea "The annual national [DEMOGRAPHIC_DATA] Health Workforce Conference brings toget…" at bounding box center [286, 194] width 475 height 74
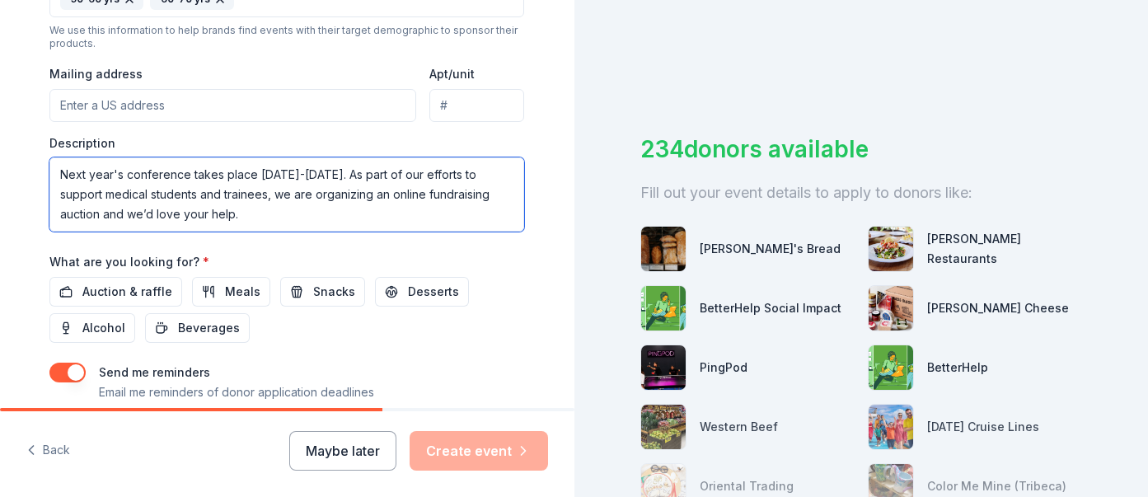
scroll to position [60, 0]
drag, startPoint x: 372, startPoint y: 176, endPoint x: 301, endPoint y: 192, distance: 72.8
click at [64, 177] on textarea "The annual national [DEMOGRAPHIC_DATA] Health Workforce Conference brings toget…" at bounding box center [286, 194] width 475 height 74
click at [378, 175] on textarea "The annual national [DEMOGRAPHIC_DATA] Health Workforce Conference brings toget…" at bounding box center [286, 194] width 475 height 74
click at [372, 173] on textarea "The annual national [DEMOGRAPHIC_DATA] Health Workforce Conference brings toget…" at bounding box center [286, 194] width 475 height 74
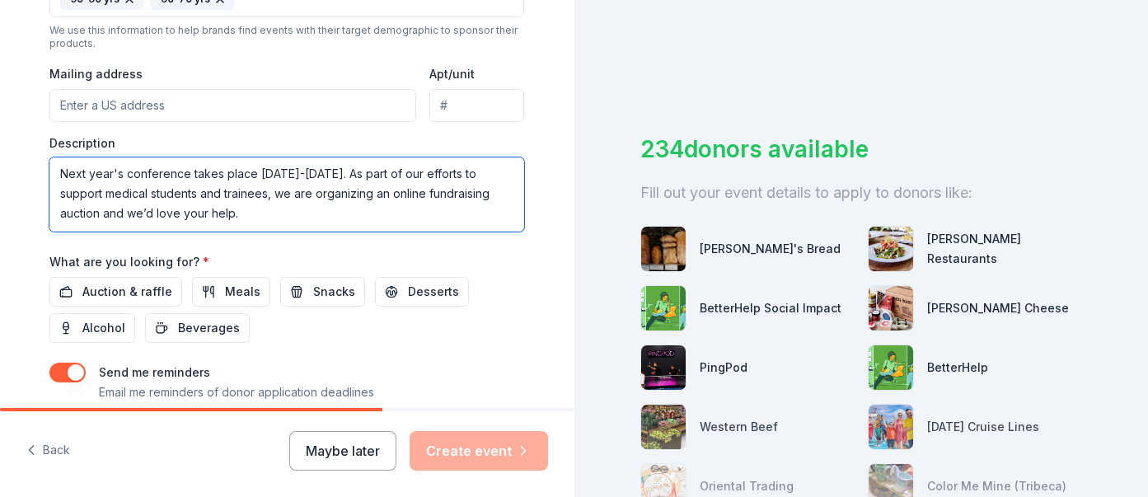
scroll to position [0, 0]
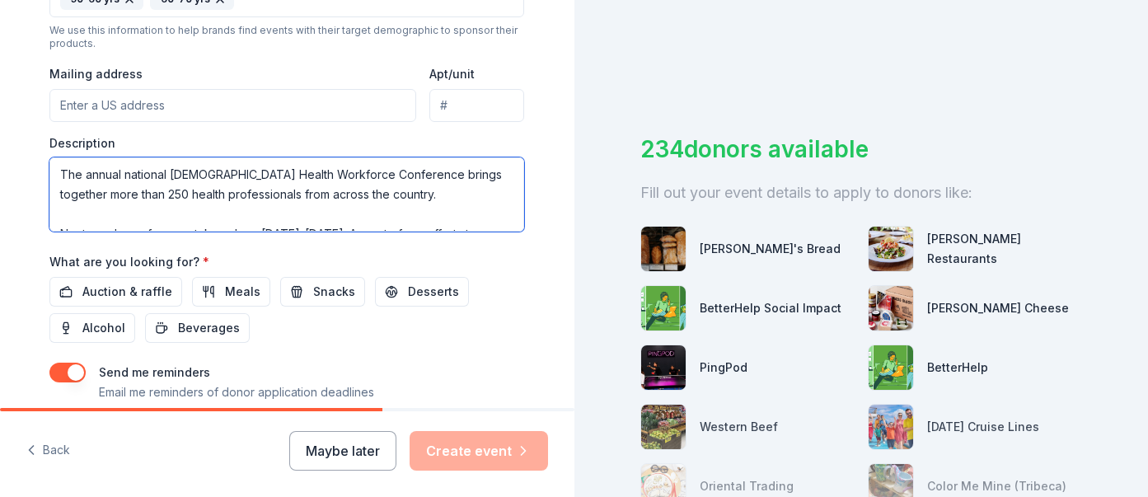
drag, startPoint x: 374, startPoint y: 172, endPoint x: 39, endPoint y: 112, distance: 340.7
paste textarea "[DEMOGRAPHIC_DATA] Health Workforce Conference is the largest and most well kno…"
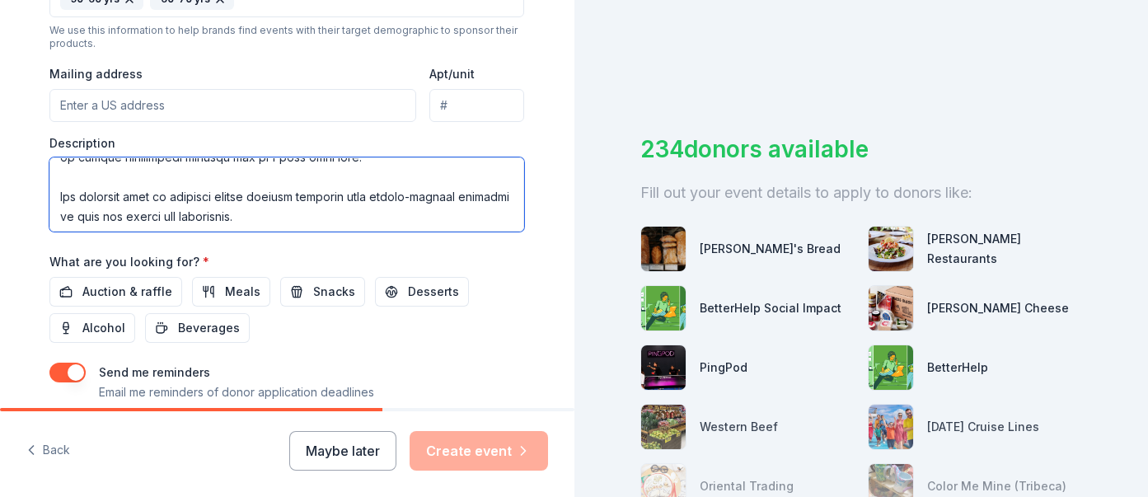
scroll to position [238, 0]
click at [56, 211] on textarea at bounding box center [286, 194] width 475 height 74
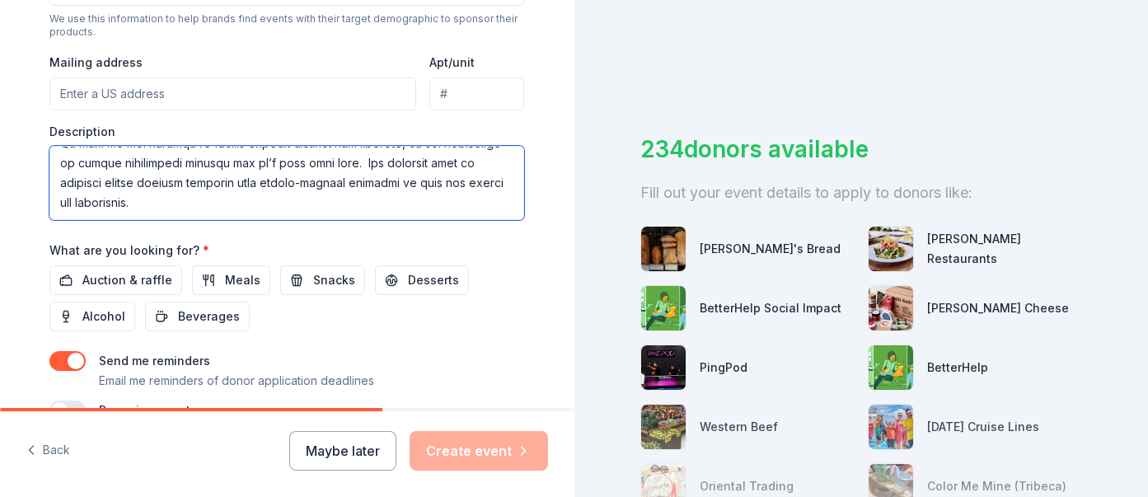
scroll to position [639, 0]
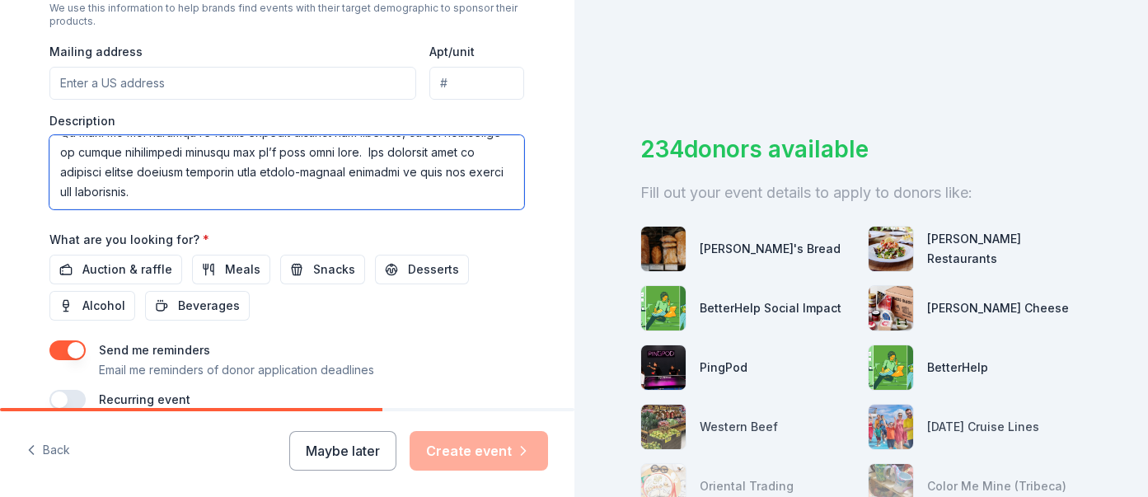
click at [251, 179] on textarea at bounding box center [286, 172] width 475 height 74
click at [225, 194] on textarea at bounding box center [286, 172] width 475 height 74
click at [411, 153] on textarea at bounding box center [286, 172] width 475 height 74
drag, startPoint x: 406, startPoint y: 188, endPoint x: 424, endPoint y: 173, distance: 23.4
click at [424, 173] on textarea at bounding box center [286, 172] width 475 height 74
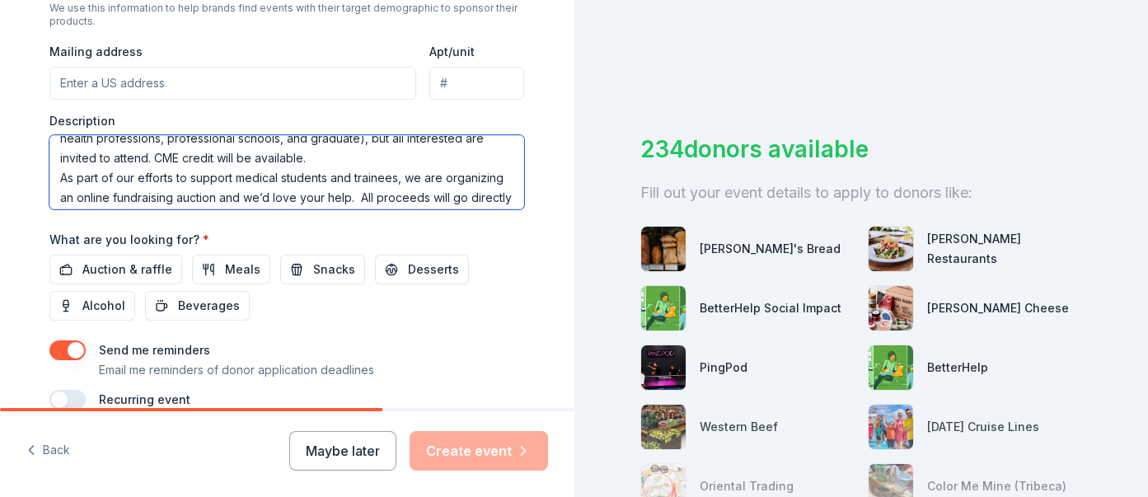
scroll to position [211, 0]
drag, startPoint x: 433, startPoint y: 194, endPoint x: 415, endPoint y: 178, distance: 23.9
click at [415, 178] on textarea "The [DEMOGRAPHIC_DATA] Health Workforce Conference is the largest and most well…" at bounding box center [286, 172] width 475 height 74
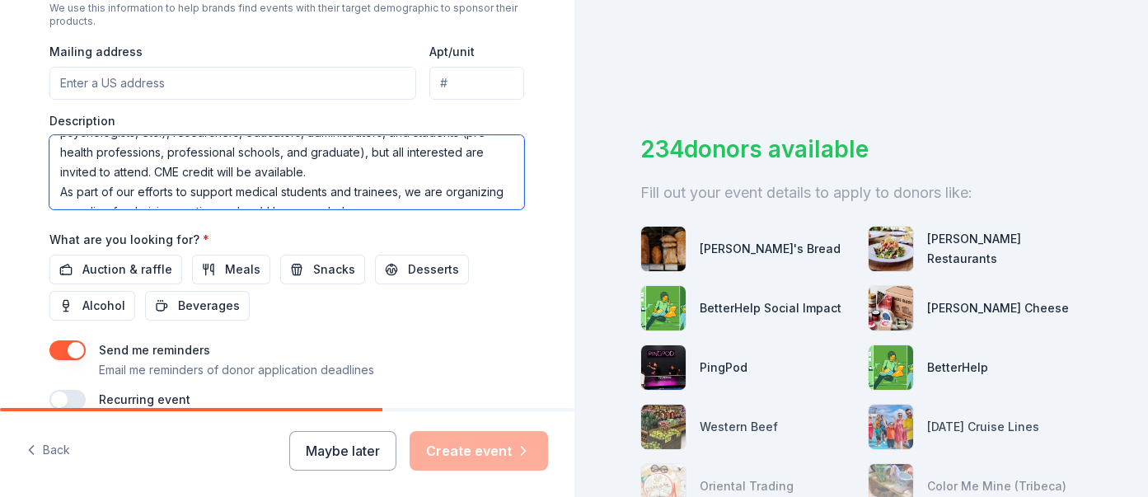
scroll to position [173, 0]
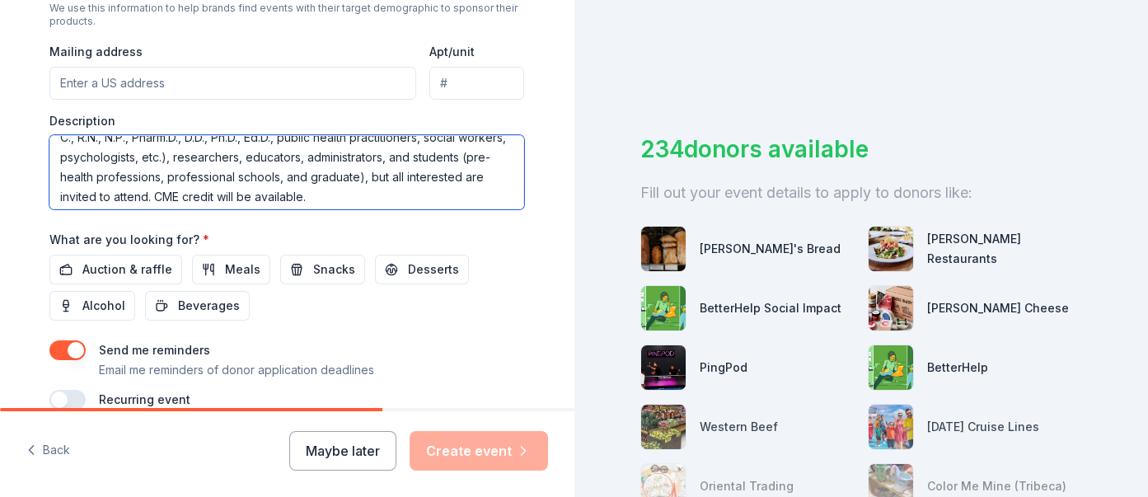
click at [439, 159] on textarea "The [DEMOGRAPHIC_DATA] Health Workforce Conference is the largest and most well…" at bounding box center [286, 172] width 475 height 74
click at [464, 154] on textarea "The [DEMOGRAPHIC_DATA] Health Workforce Conference is the largest and most well…" at bounding box center [286, 172] width 475 height 74
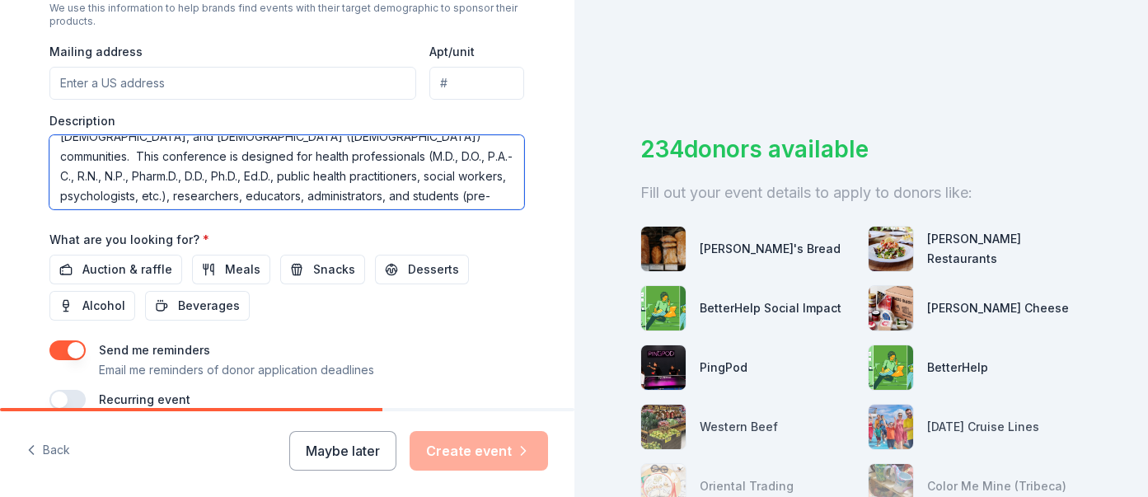
scroll to position [136, 0]
click at [385, 189] on textarea "The [DEMOGRAPHIC_DATA] Health Workforce Conference is the largest and most well…" at bounding box center [286, 172] width 475 height 74
click at [391, 187] on textarea "The [DEMOGRAPHIC_DATA] Health Workforce Conference is the largest and most well…" at bounding box center [286, 172] width 475 height 74
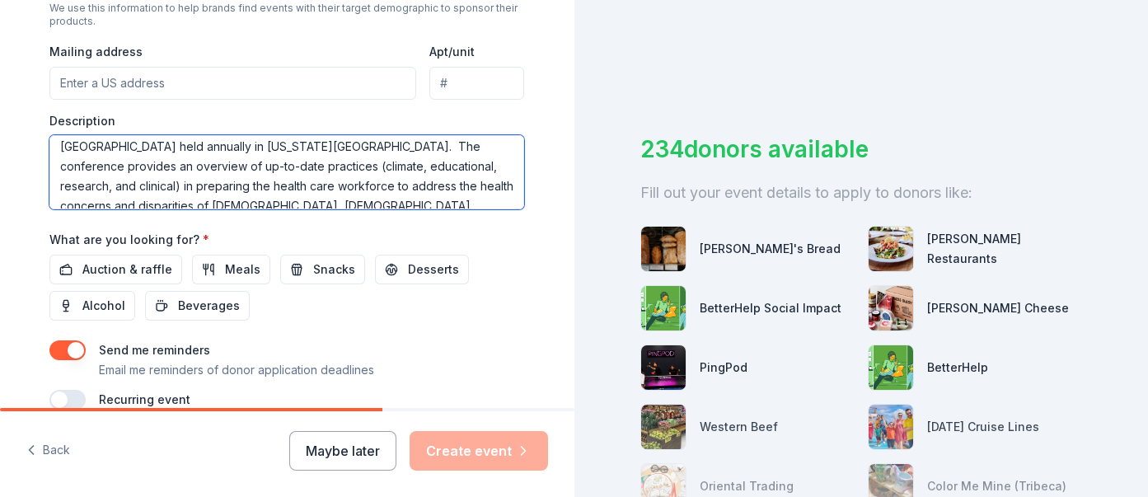
scroll to position [0, 0]
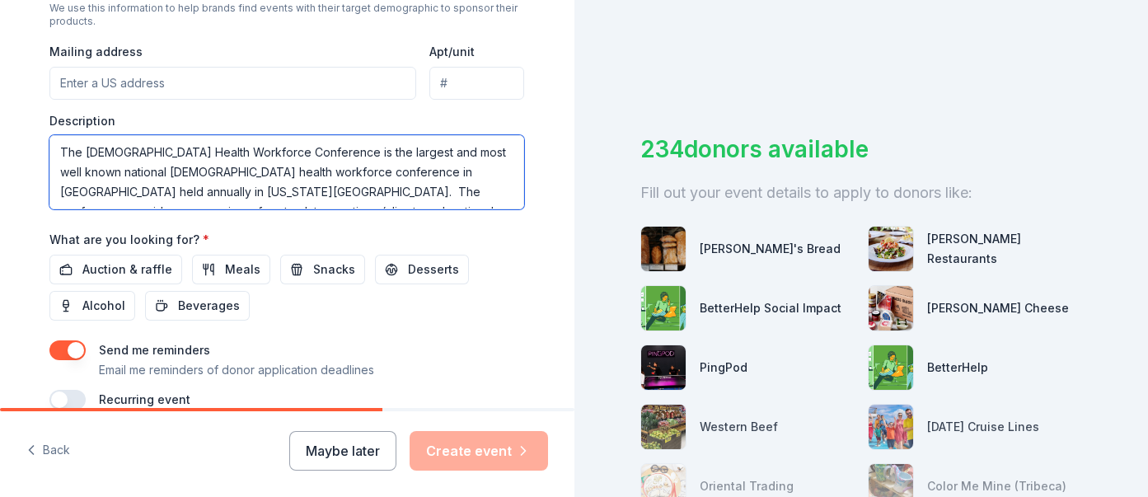
drag, startPoint x: 389, startPoint y: 201, endPoint x: 381, endPoint y: 179, distance: 23.7
click at [381, 179] on textarea "The [DEMOGRAPHIC_DATA] Health Workforce Conference is the largest and most well…" at bounding box center [286, 172] width 475 height 74
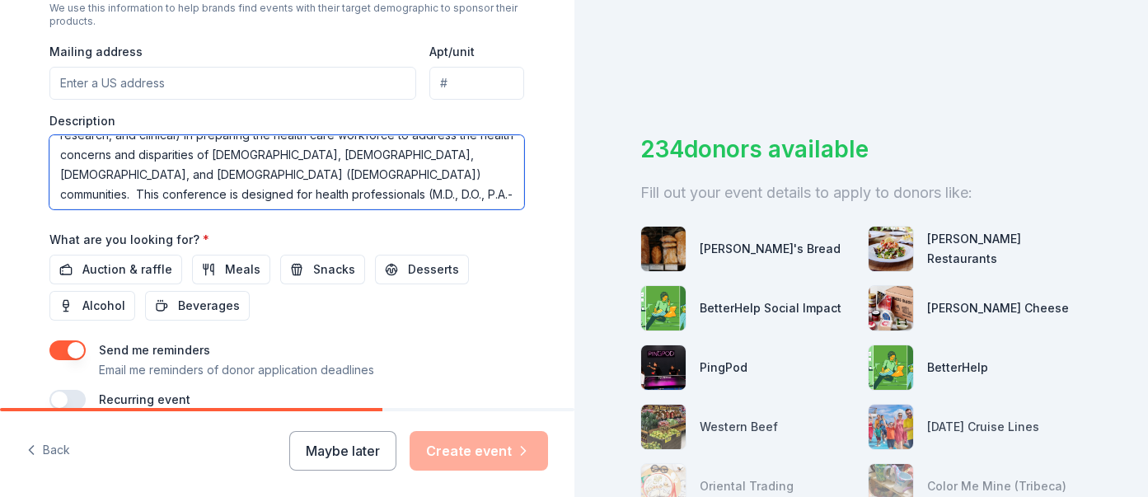
scroll to position [100, 0]
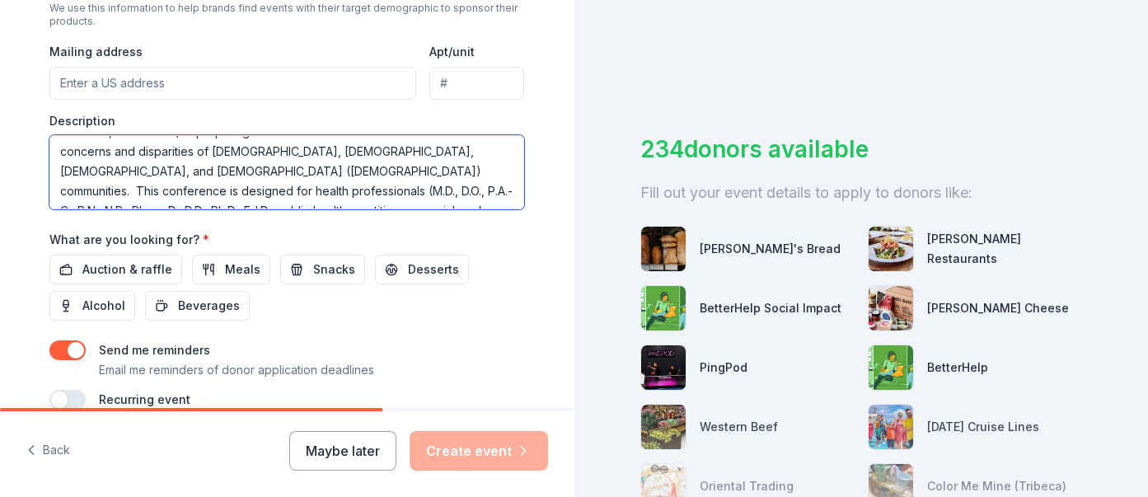
click at [381, 179] on textarea "The [DEMOGRAPHIC_DATA] Health Workforce Conference is the largest and most well…" at bounding box center [286, 172] width 475 height 74
drag, startPoint x: 488, startPoint y: 172, endPoint x: 174, endPoint y: 168, distance: 314.0
click at [174, 168] on textarea "The [DEMOGRAPHIC_DATA] Health Workforce Conference is the largest and most well…" at bounding box center [286, 172] width 475 height 74
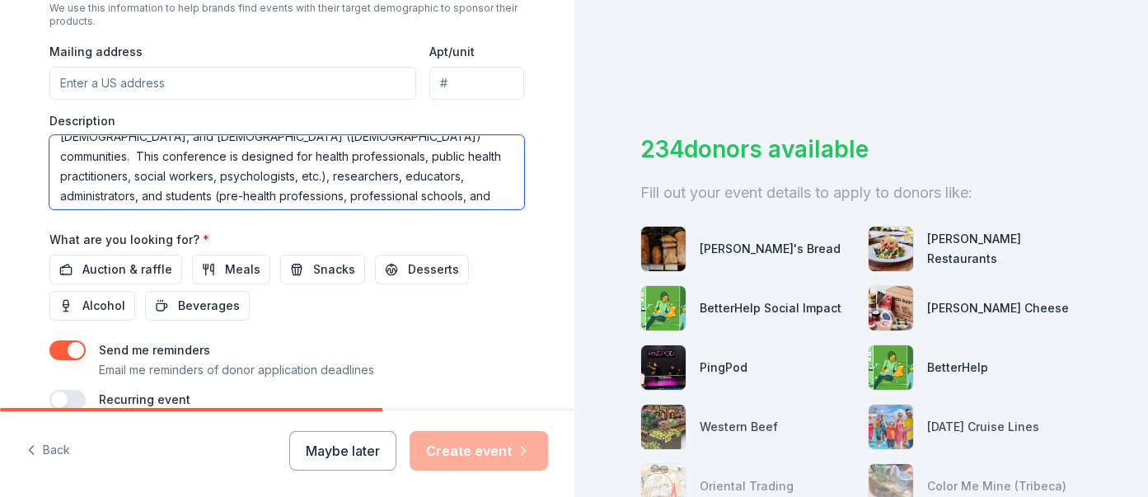
scroll to position [136, 0]
drag, startPoint x: 94, startPoint y: 195, endPoint x: 319, endPoint y: 178, distance: 225.6
click at [319, 178] on textarea "The [DEMOGRAPHIC_DATA] Health Workforce Conference is the largest and most well…" at bounding box center [286, 172] width 475 height 74
drag, startPoint x: 453, startPoint y: 177, endPoint x: 323, endPoint y: 171, distance: 130.4
click at [323, 171] on textarea "The [DEMOGRAPHIC_DATA] Health Workforce Conference is the largest and most well…" at bounding box center [286, 172] width 475 height 74
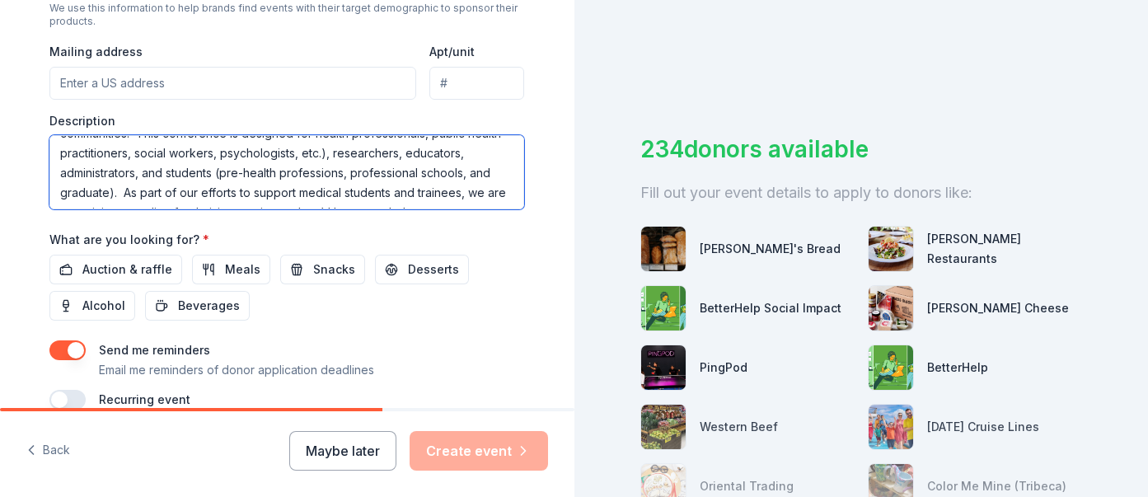
scroll to position [158, 0]
drag, startPoint x: 245, startPoint y: 192, endPoint x: 176, endPoint y: 189, distance: 68.5
click at [176, 189] on textarea "The [DEMOGRAPHIC_DATA] Health Workforce Conference is the largest and most well…" at bounding box center [286, 172] width 475 height 74
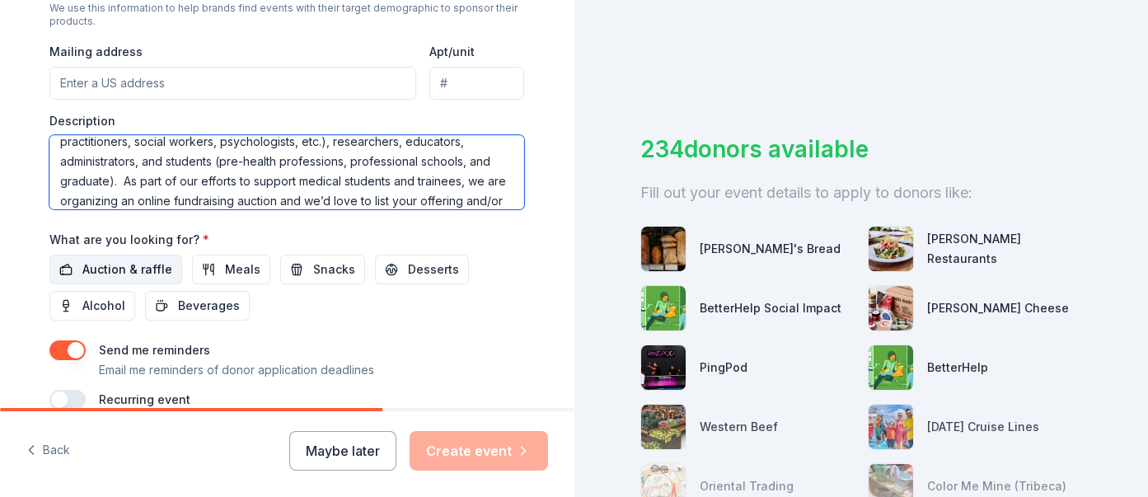
type textarea "The [DEMOGRAPHIC_DATA] Health Workforce Conference is the largest and most well…"
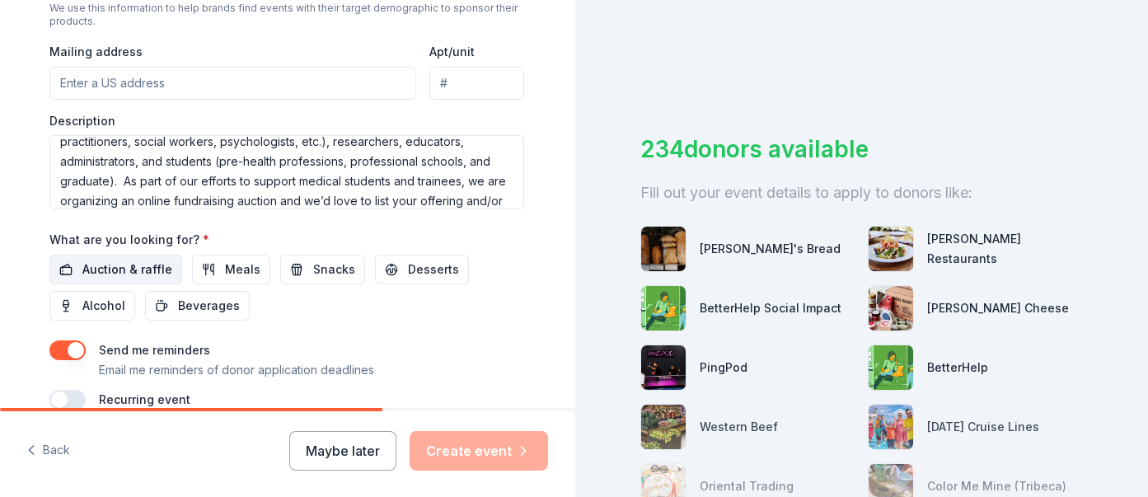
click at [125, 274] on span "Auction & raffle" at bounding box center [127, 270] width 90 height 20
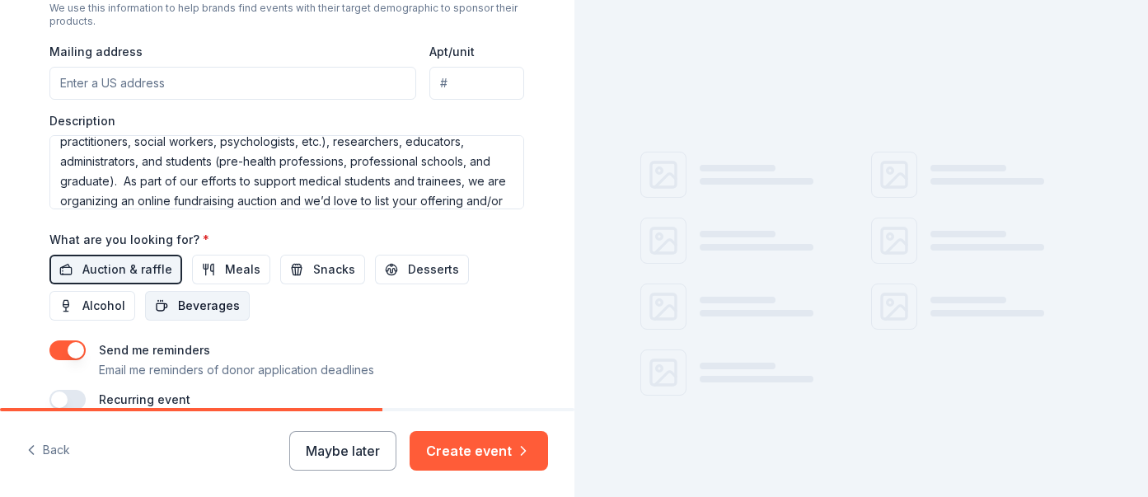
click at [178, 302] on span "Beverages" at bounding box center [209, 306] width 62 height 20
click at [206, 271] on button "Meals" at bounding box center [231, 270] width 78 height 30
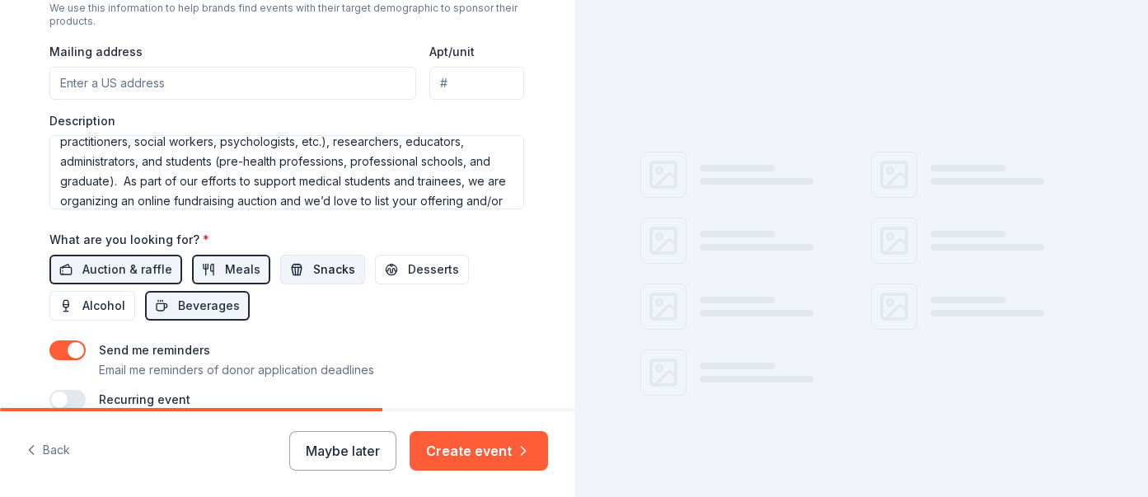
click at [315, 273] on span "Snacks" at bounding box center [334, 270] width 42 height 20
click at [408, 271] on span "Desserts" at bounding box center [433, 270] width 51 height 20
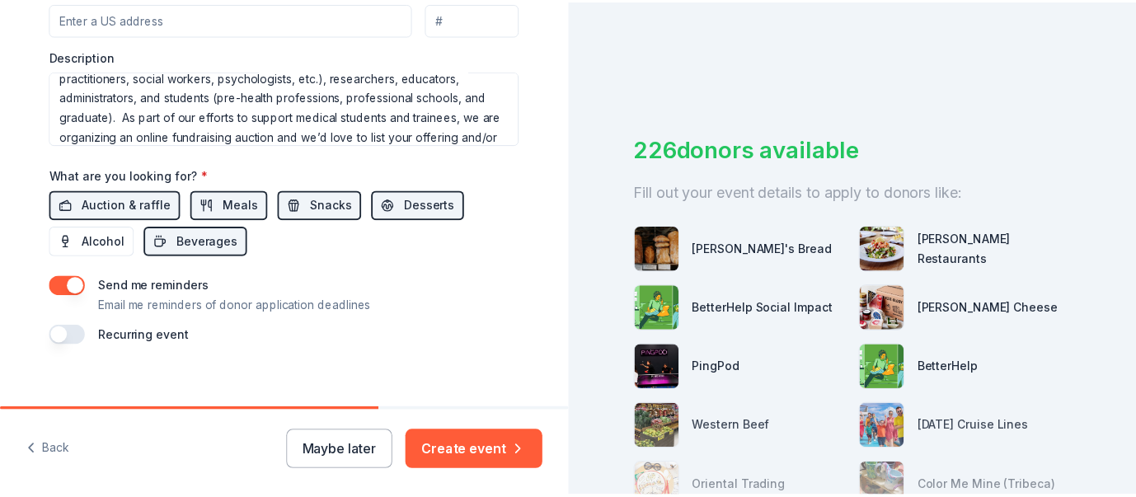
scroll to position [720, 0]
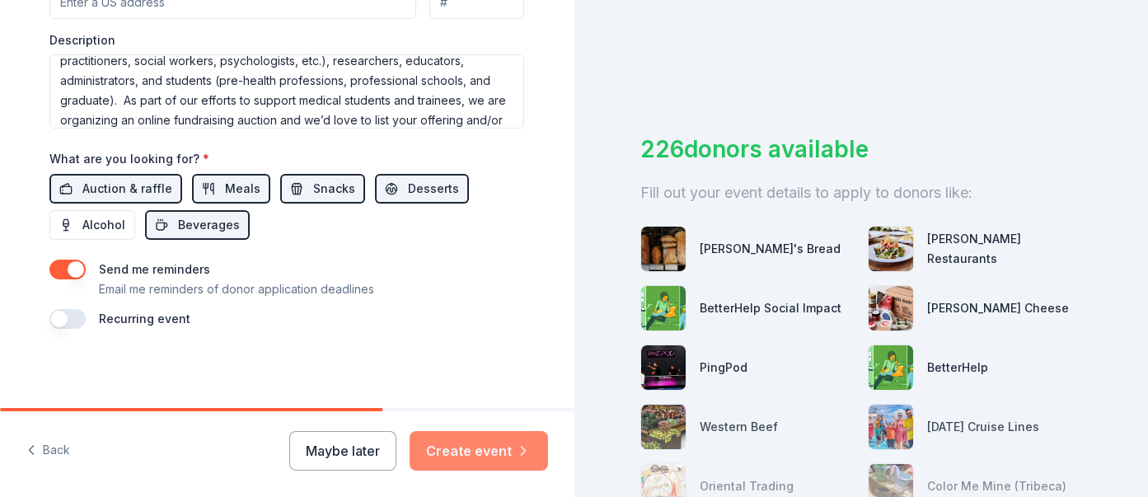
click at [480, 450] on button "Create event" at bounding box center [479, 451] width 138 height 40
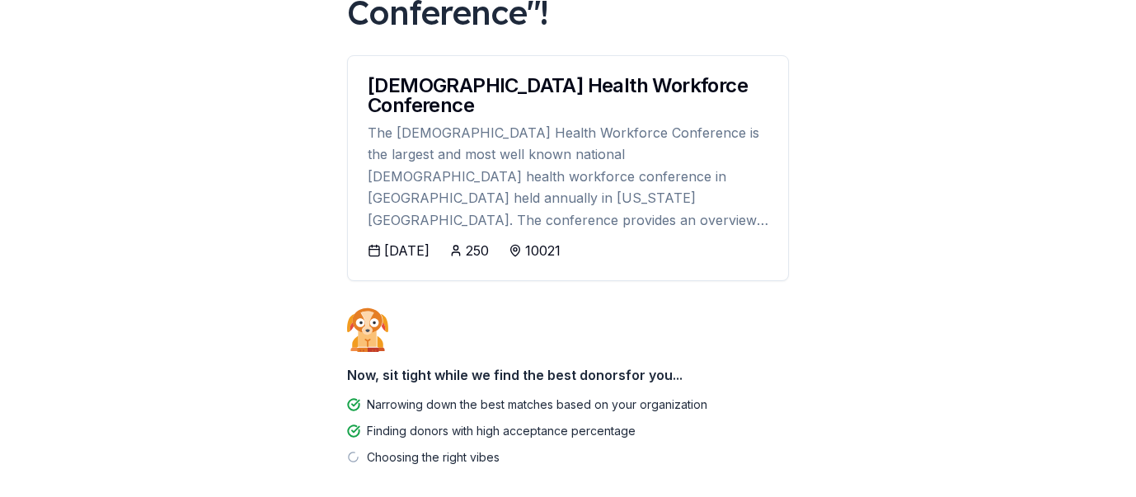
scroll to position [267, 0]
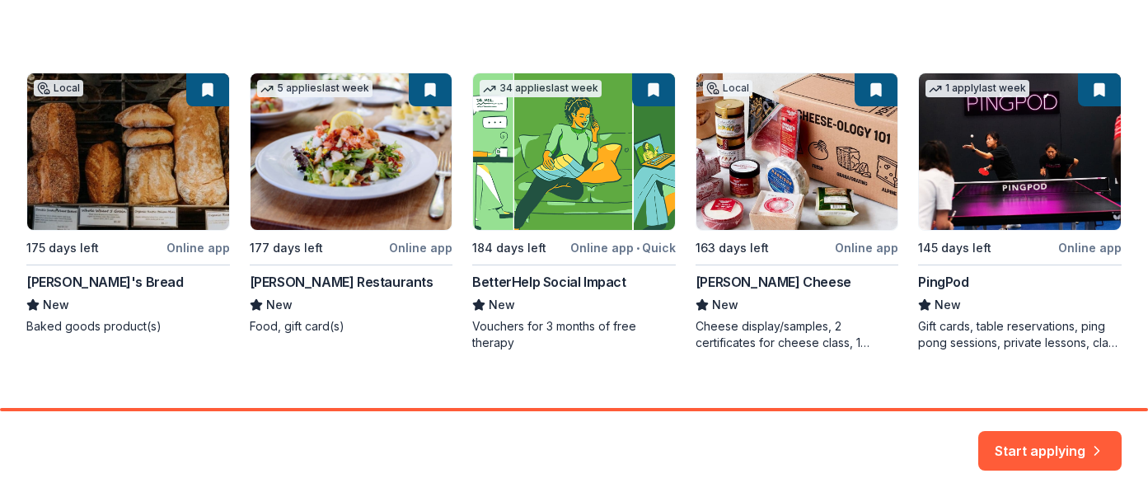
scroll to position [285, 0]
